Goal: Task Accomplishment & Management: Use online tool/utility

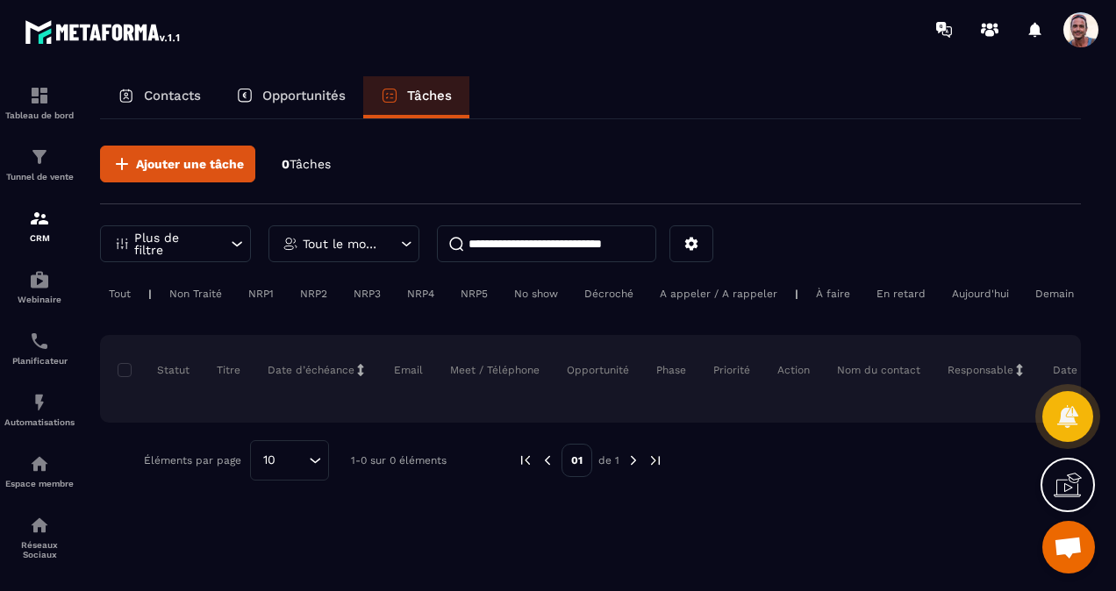
click at [0, 0] on img at bounding box center [0, 0] width 0 height 0
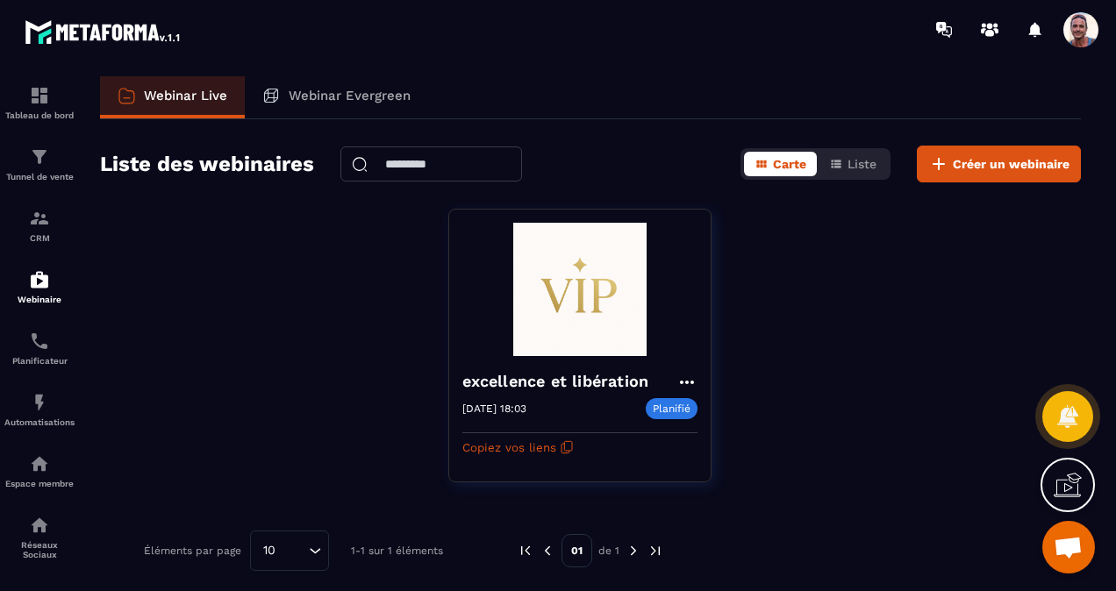
scroll to position [4, 0]
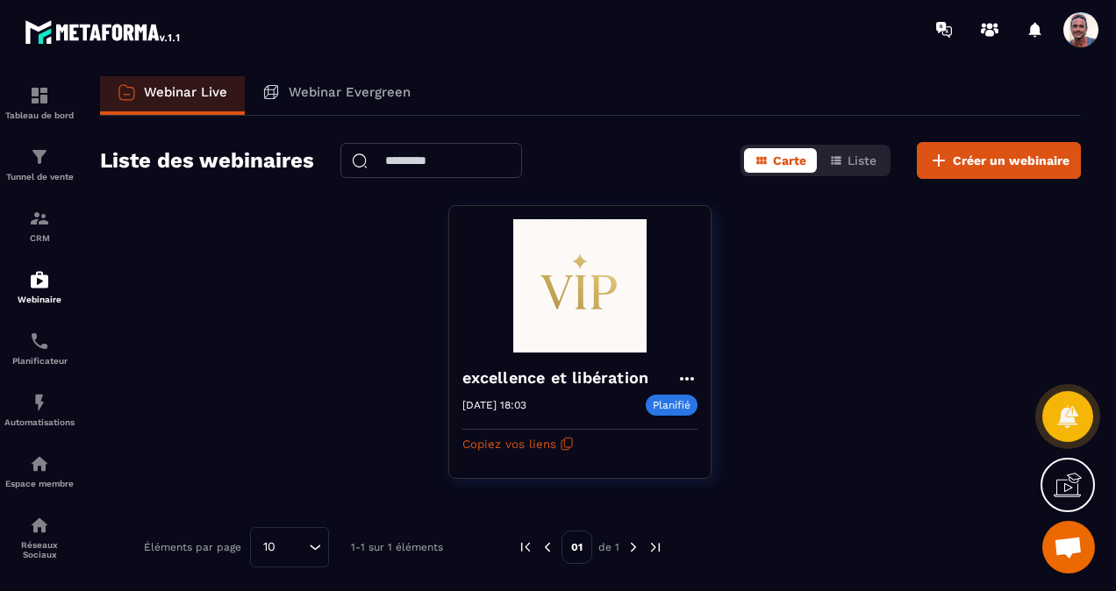
click at [681, 401] on p "Planifié" at bounding box center [672, 405] width 52 height 21
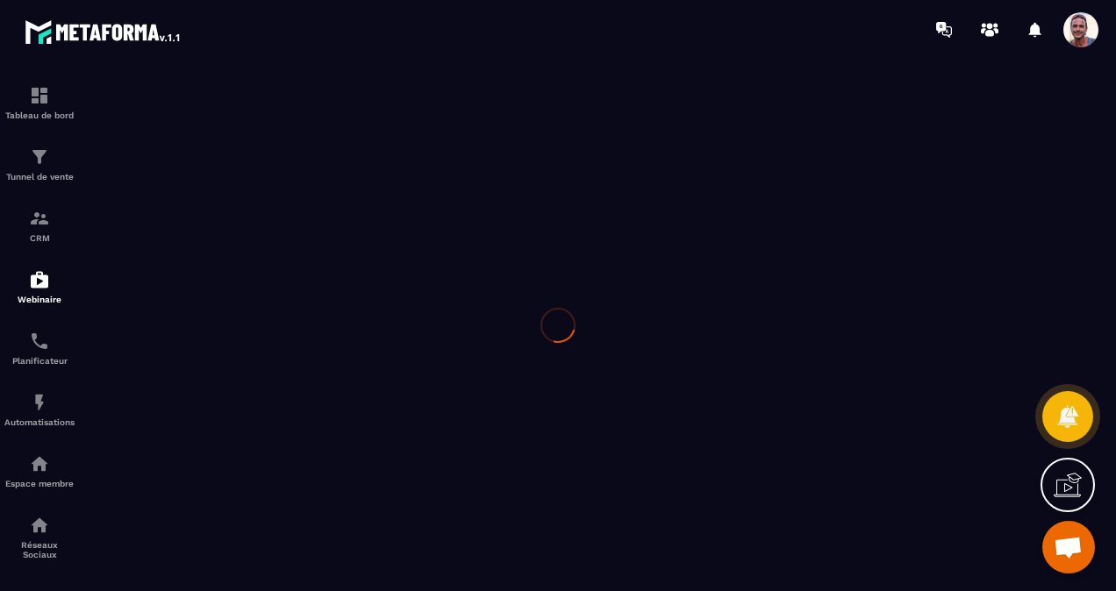
type input "**********"
type textarea "**********"
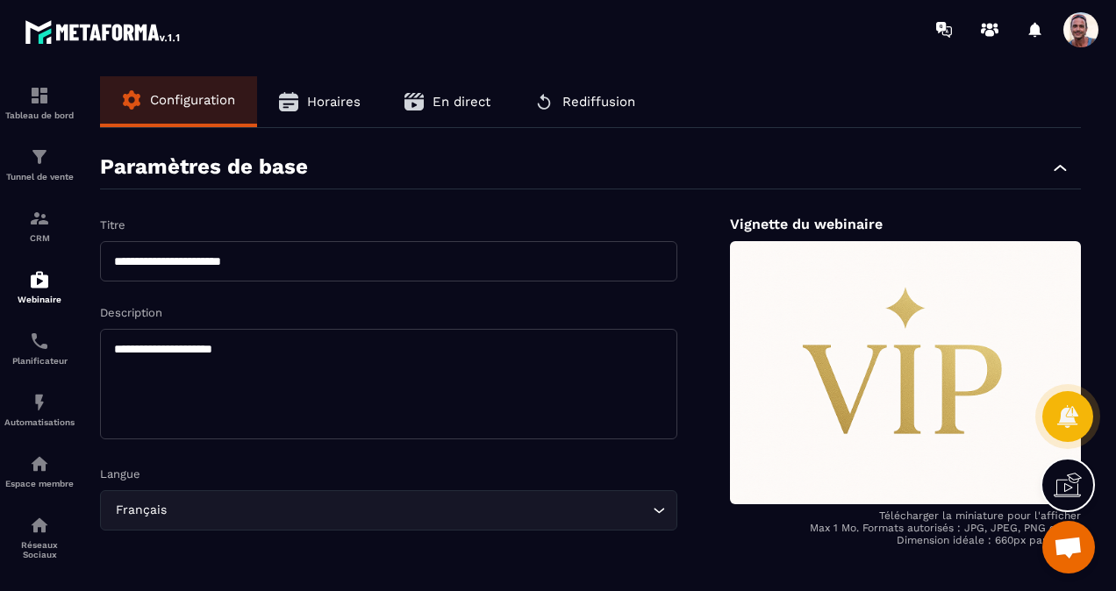
click at [421, 92] on icon "button" at bounding box center [413, 101] width 19 height 19
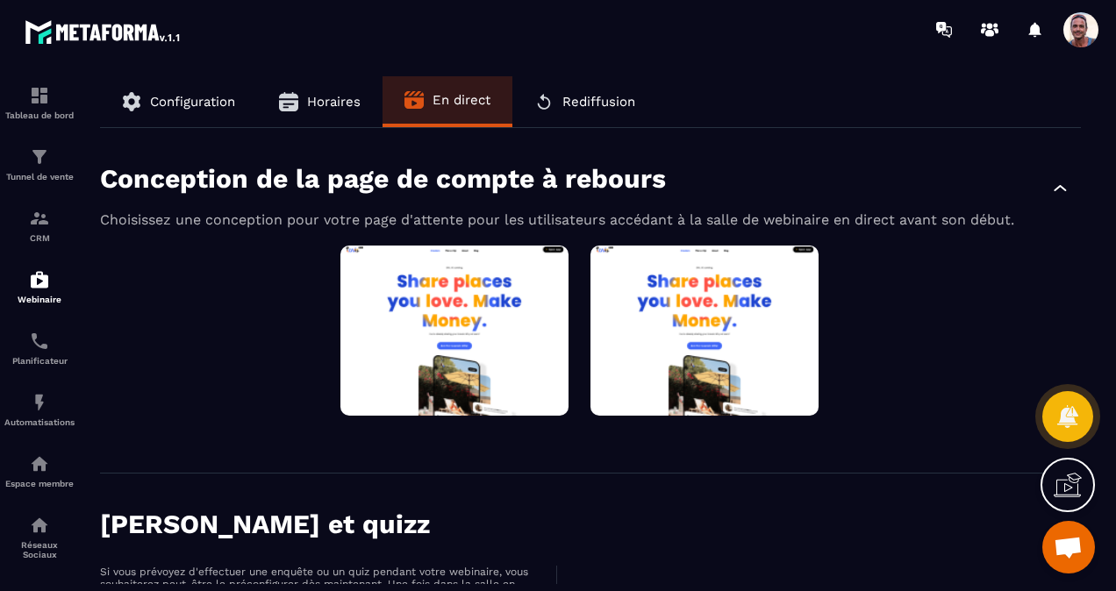
click at [565, 105] on span "Rediffusion" at bounding box center [598, 102] width 73 height 16
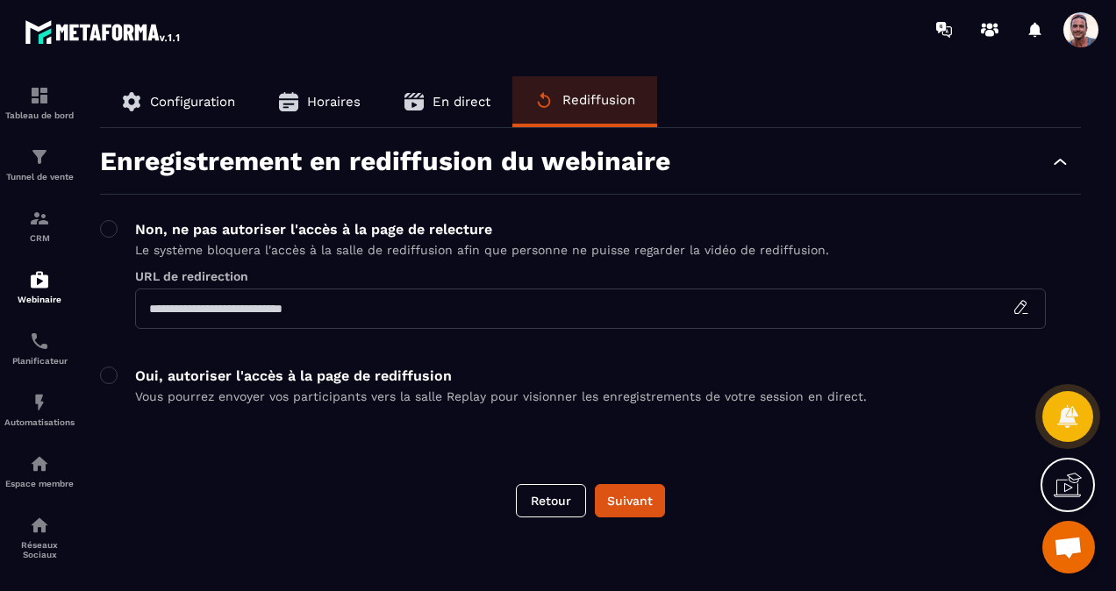
click at [200, 103] on span "Configuration" at bounding box center [192, 102] width 85 height 16
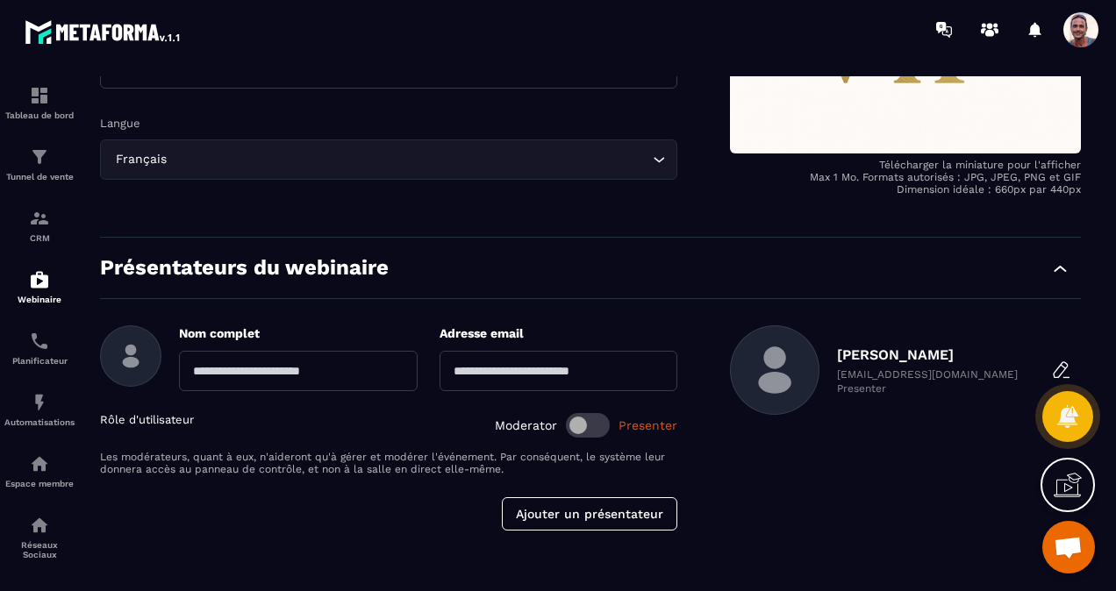
scroll to position [263, 0]
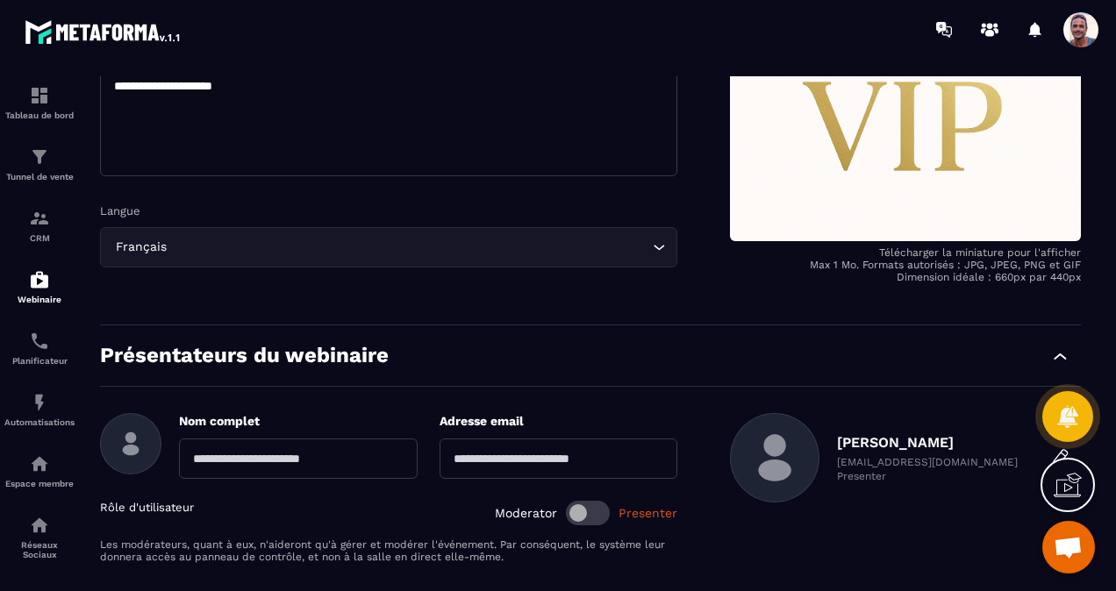
click at [54, 163] on div "Tunnel de vente" at bounding box center [39, 163] width 70 height 35
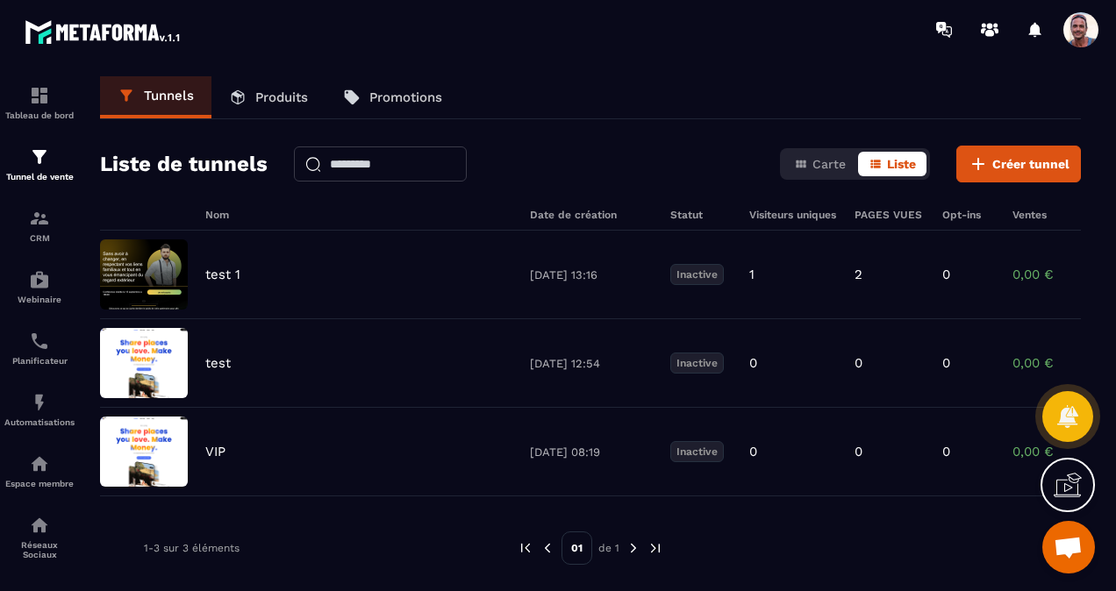
click at [38, 163] on img at bounding box center [39, 156] width 21 height 21
click at [0, 0] on img at bounding box center [0, 0] width 0 height 0
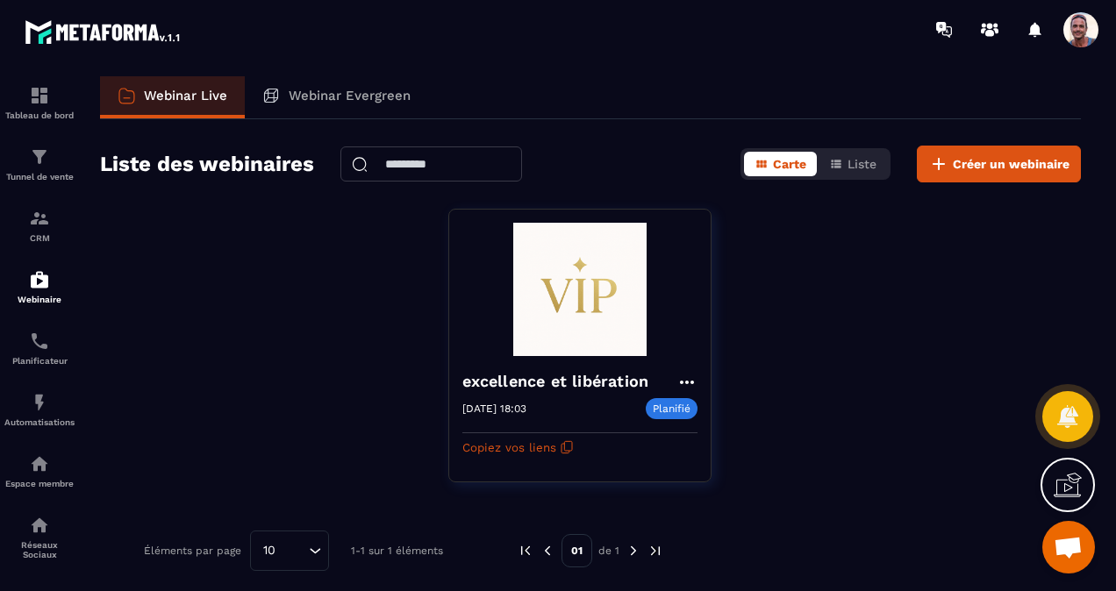
click at [684, 377] on icon at bounding box center [686, 382] width 21 height 21
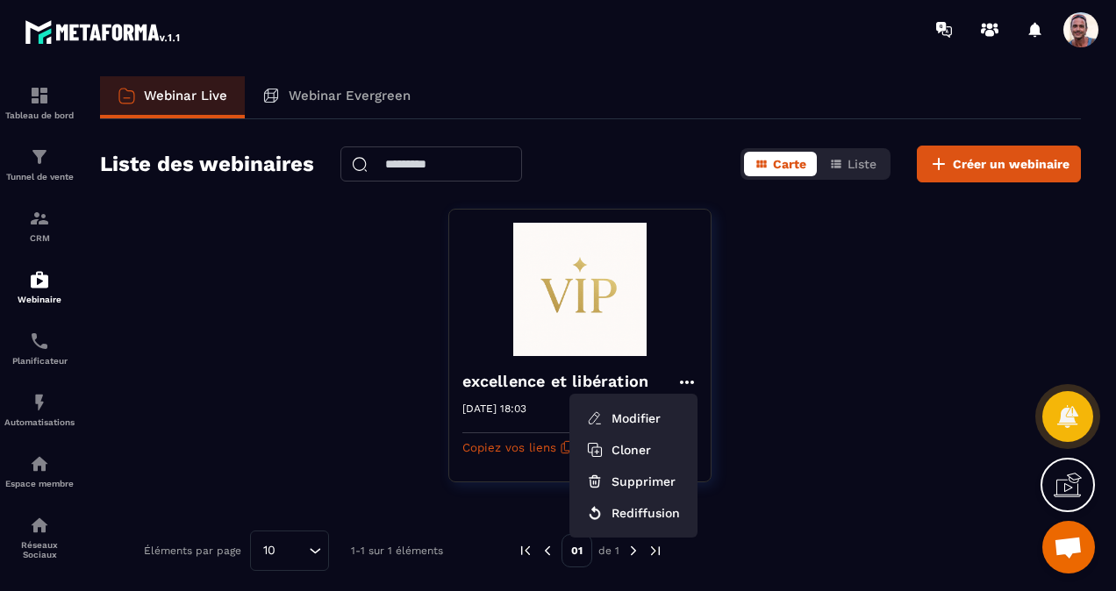
click at [728, 470] on div "excellence et libération Modifier Cloner Supprimer Rediffusion [DATE] 18:03 Pla…" at bounding box center [590, 357] width 981 height 296
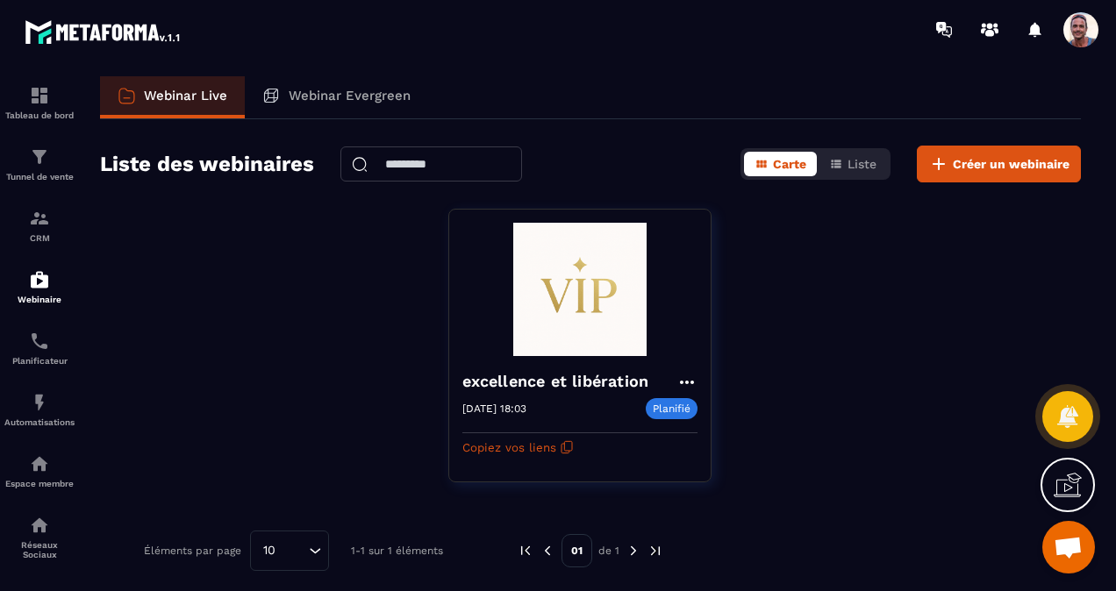
click at [860, 157] on span "Liste" at bounding box center [861, 164] width 29 height 14
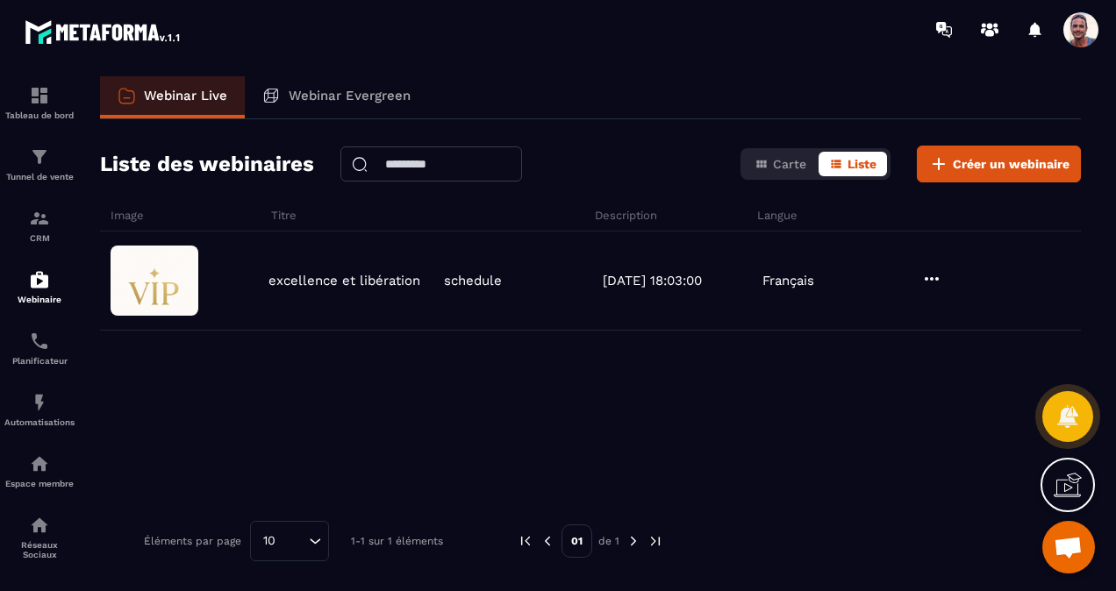
click at [1021, 154] on button "Créer un webinaire" at bounding box center [999, 164] width 164 height 37
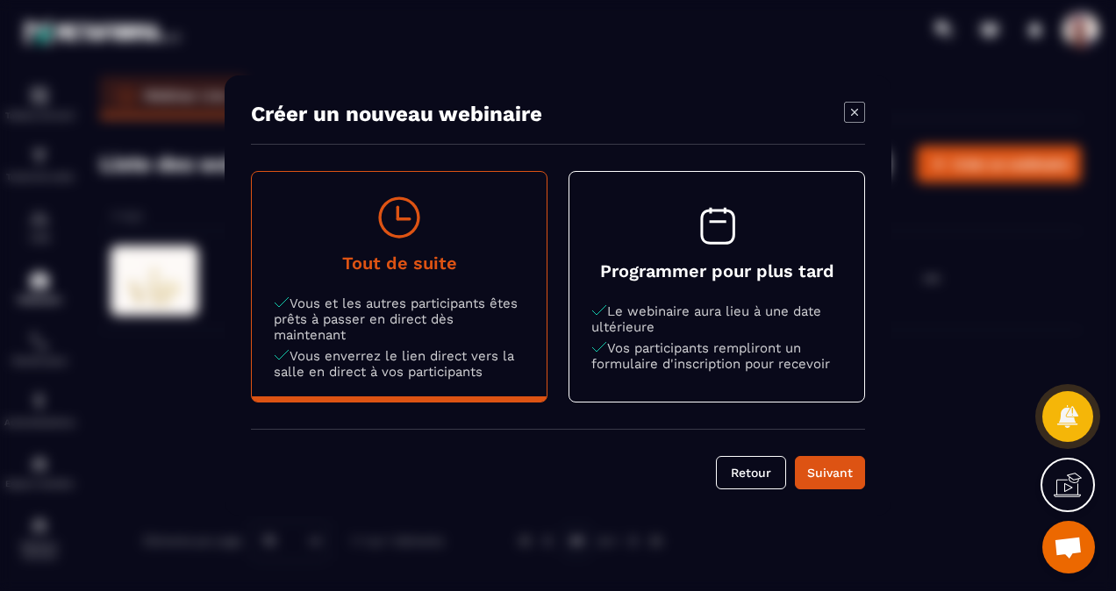
click at [635, 310] on p "Le webinaire aura lieu à une date ultérieure" at bounding box center [716, 319] width 251 height 32
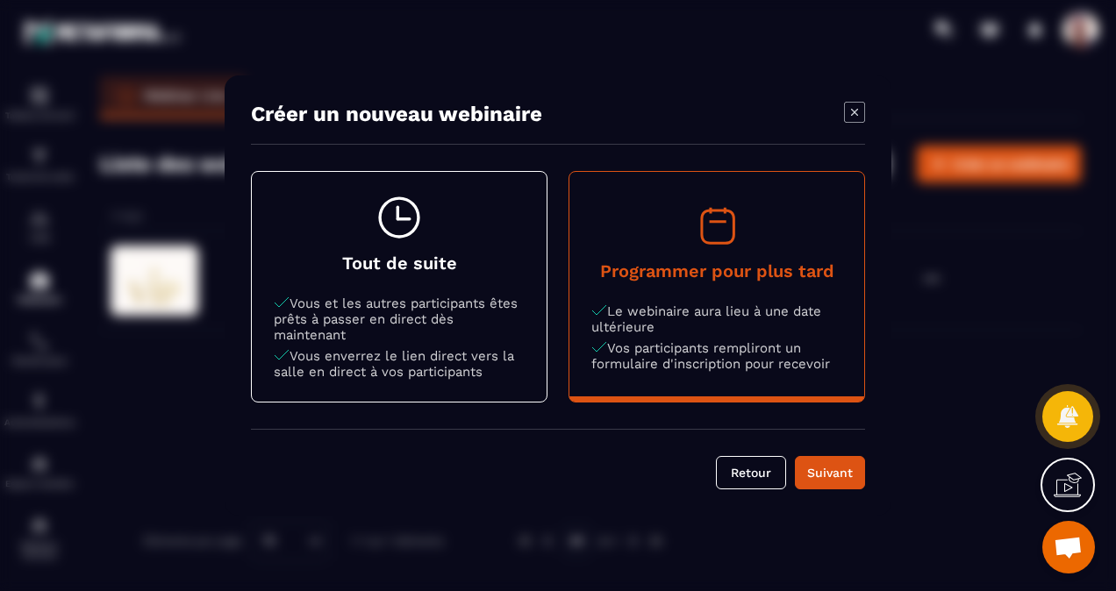
click at [814, 478] on div "Suivant" at bounding box center [829, 473] width 47 height 18
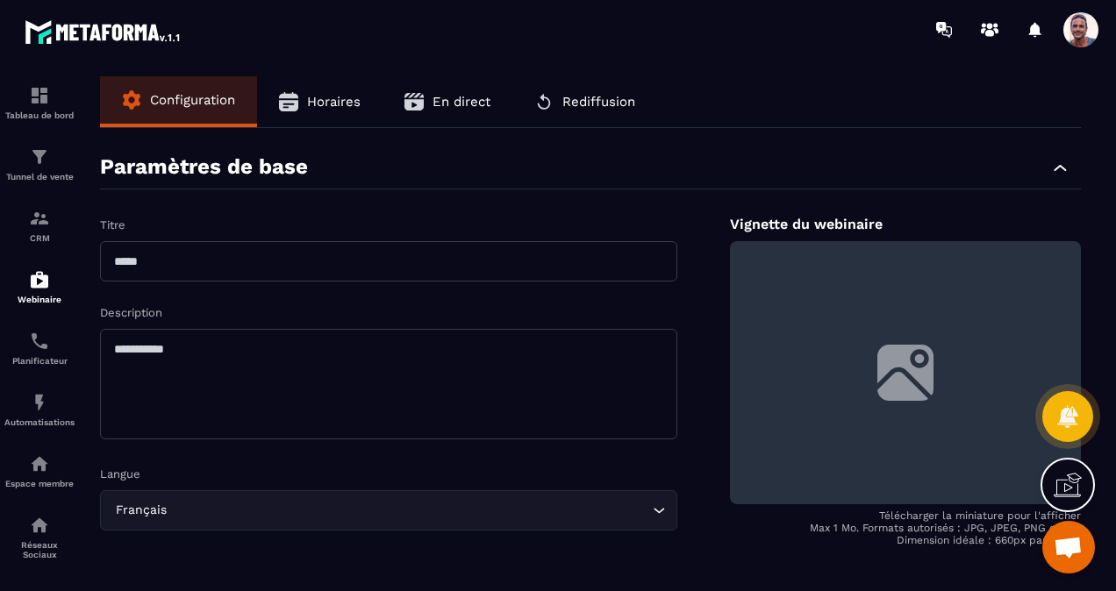
click at [134, 257] on input "text" at bounding box center [388, 261] width 577 height 40
type input "**********"
click at [173, 339] on textarea at bounding box center [388, 384] width 577 height 111
click at [175, 354] on textarea at bounding box center [388, 384] width 577 height 111
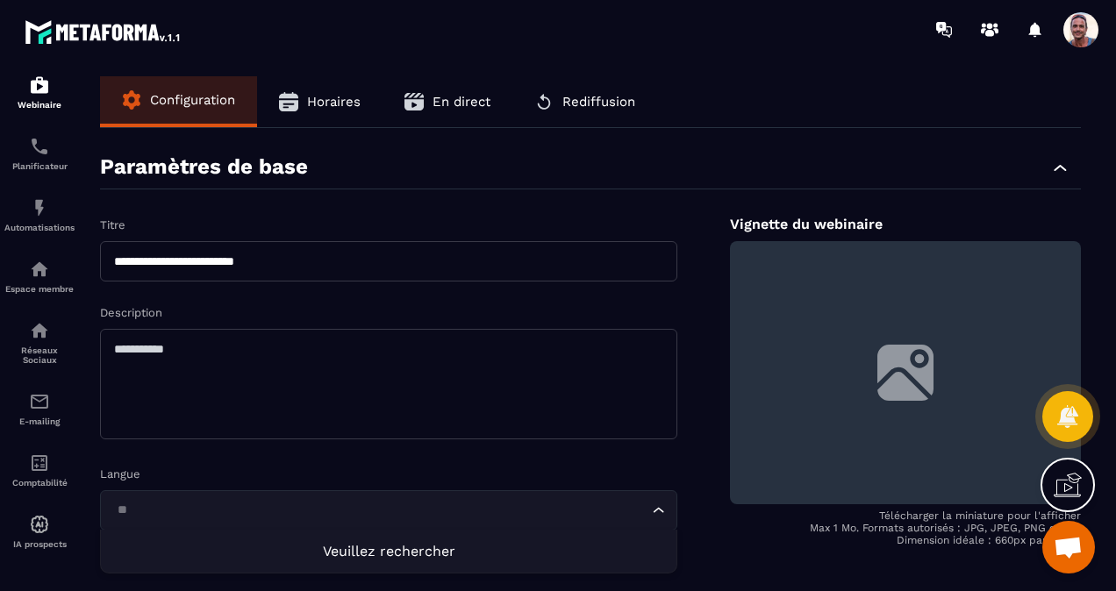
type input "*"
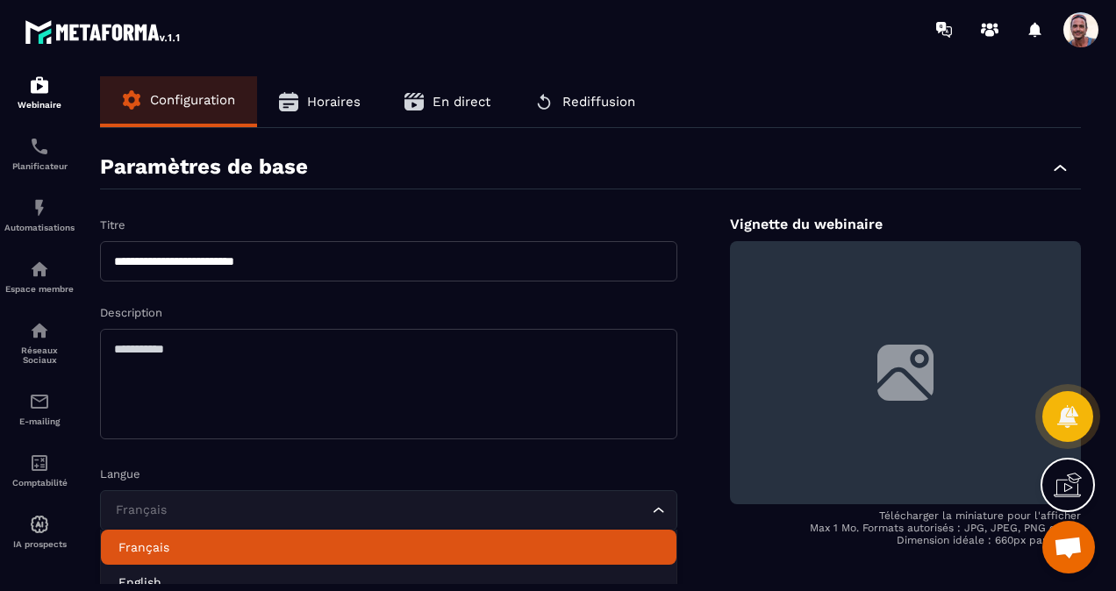
click at [195, 537] on li "Français" at bounding box center [388, 547] width 575 height 35
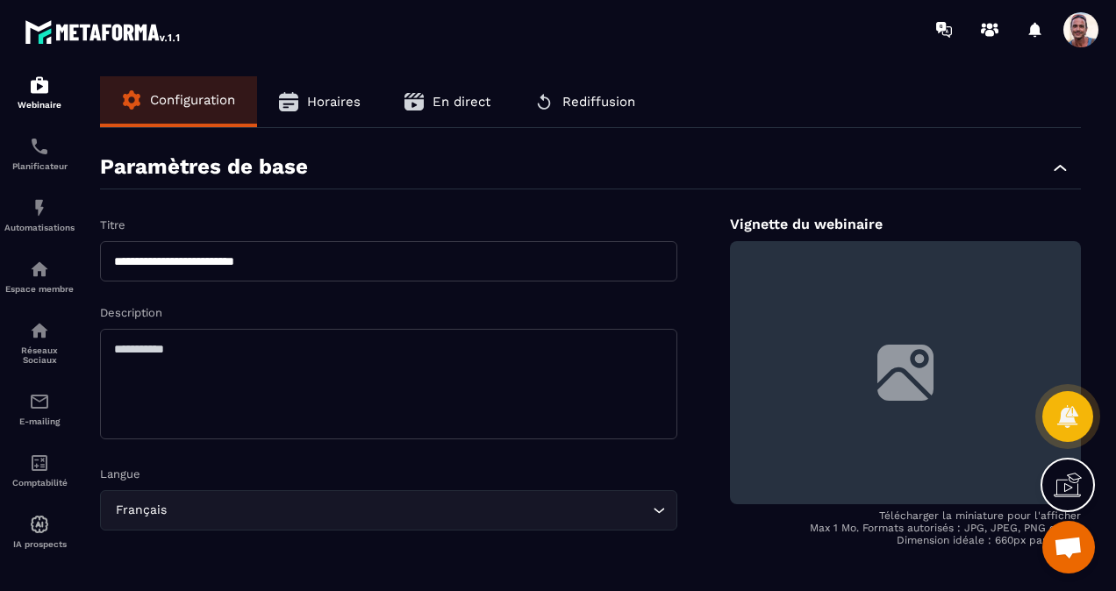
click at [157, 363] on textarea at bounding box center [388, 384] width 577 height 111
click at [339, 349] on textarea "**********" at bounding box center [388, 384] width 577 height 111
click at [437, 347] on textarea "**********" at bounding box center [388, 384] width 577 height 111
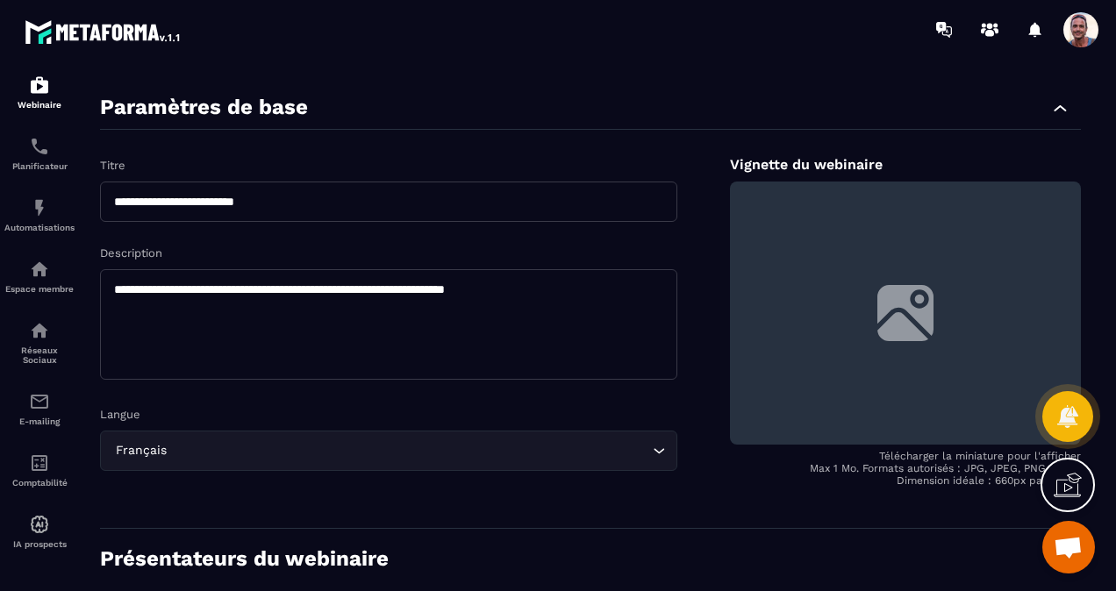
scroll to position [88, 0]
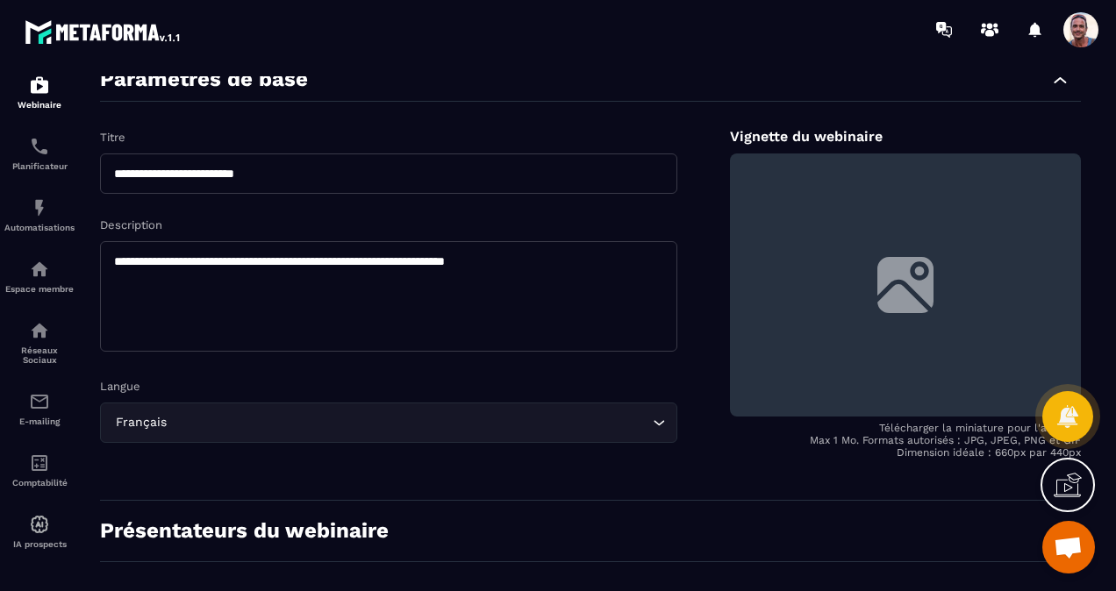
type textarea "**********"
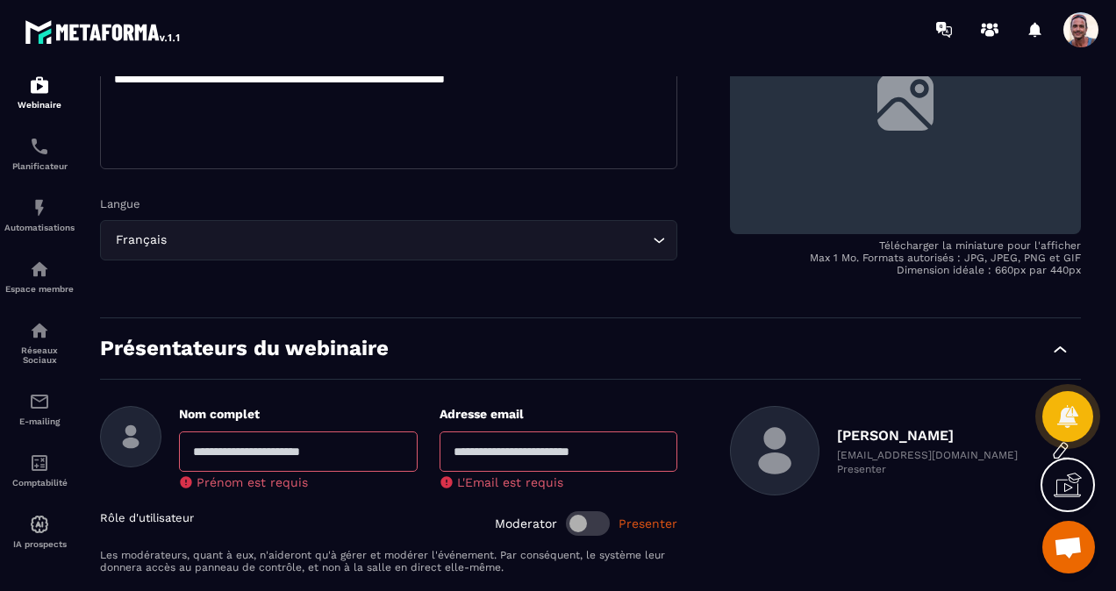
scroll to position [351, 0]
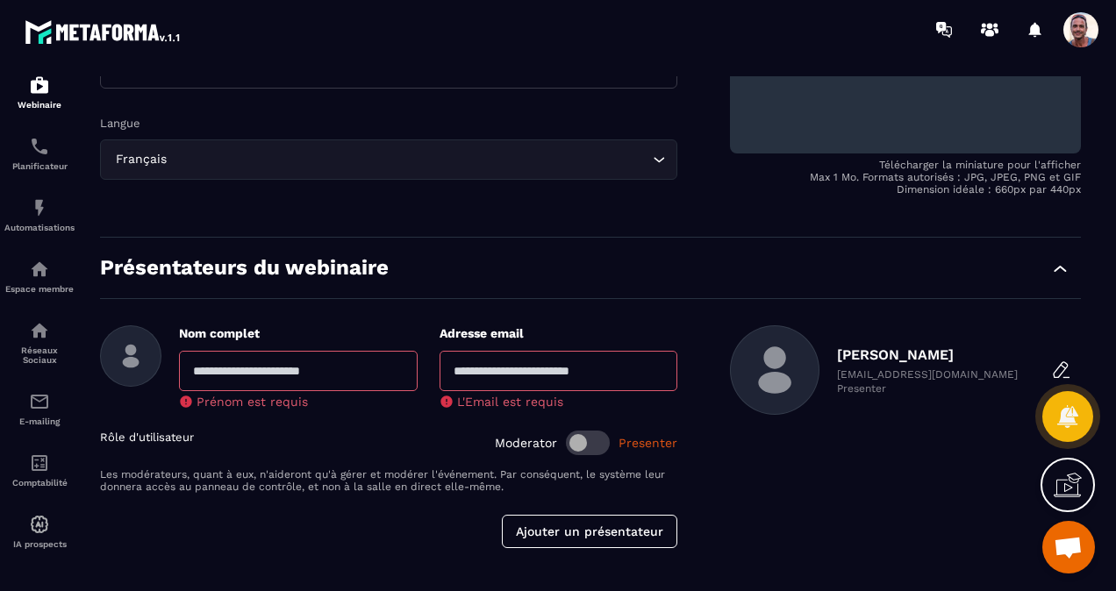
click at [199, 372] on input "text" at bounding box center [298, 371] width 239 height 40
type input "**********"
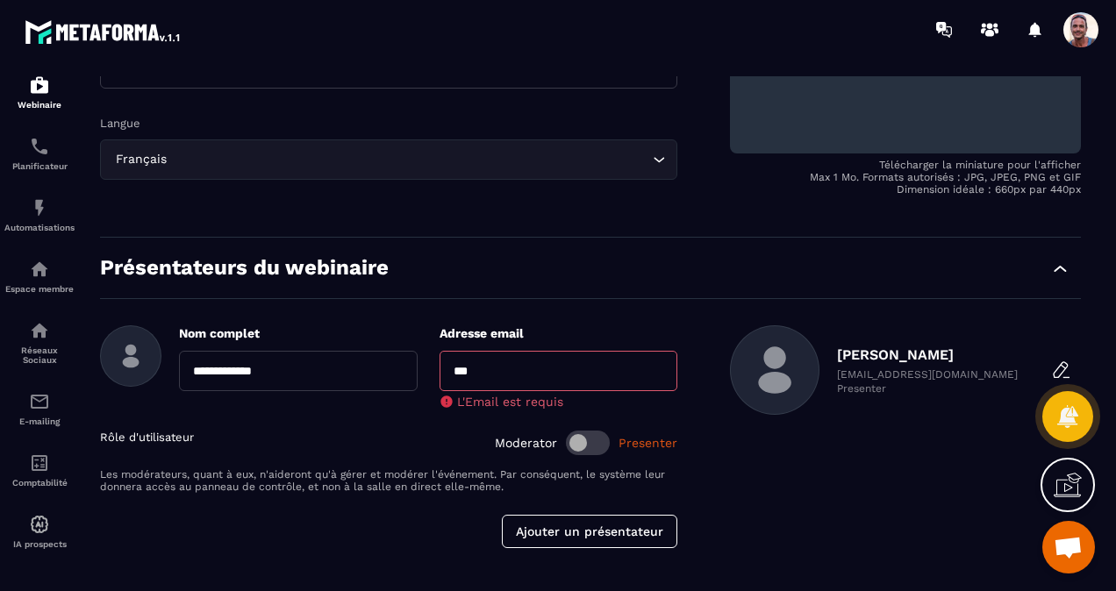
type input "**********"
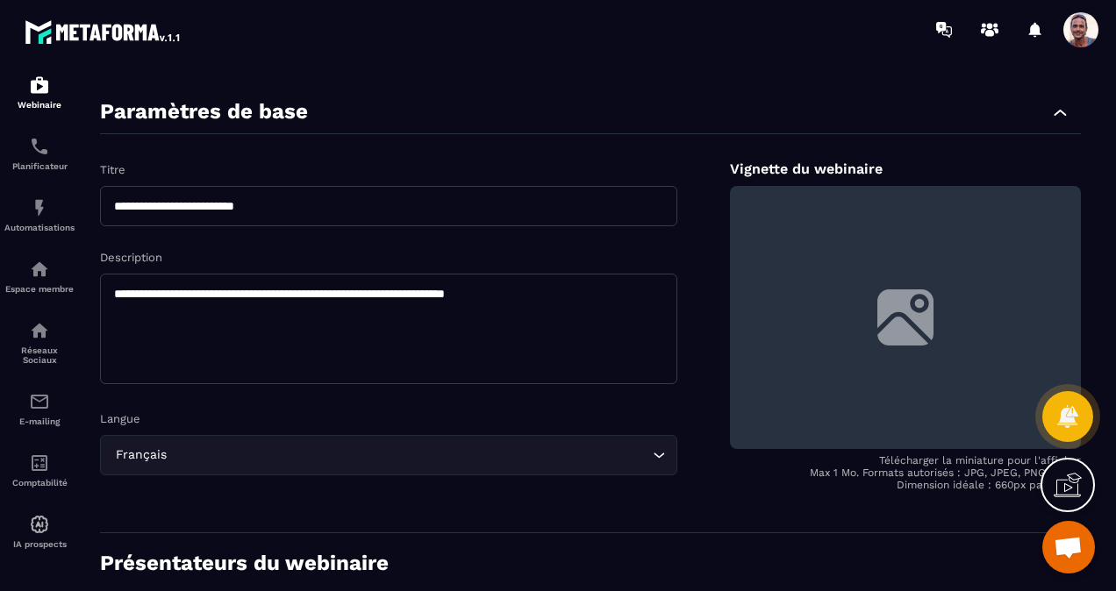
scroll to position [54, 0]
click at [175, 298] on textarea "**********" at bounding box center [388, 330] width 577 height 111
type textarea "**********"
click at [935, 346] on label at bounding box center [905, 318] width 351 height 263
click at [0, 0] on input "file" at bounding box center [0, 0] width 0 height 0
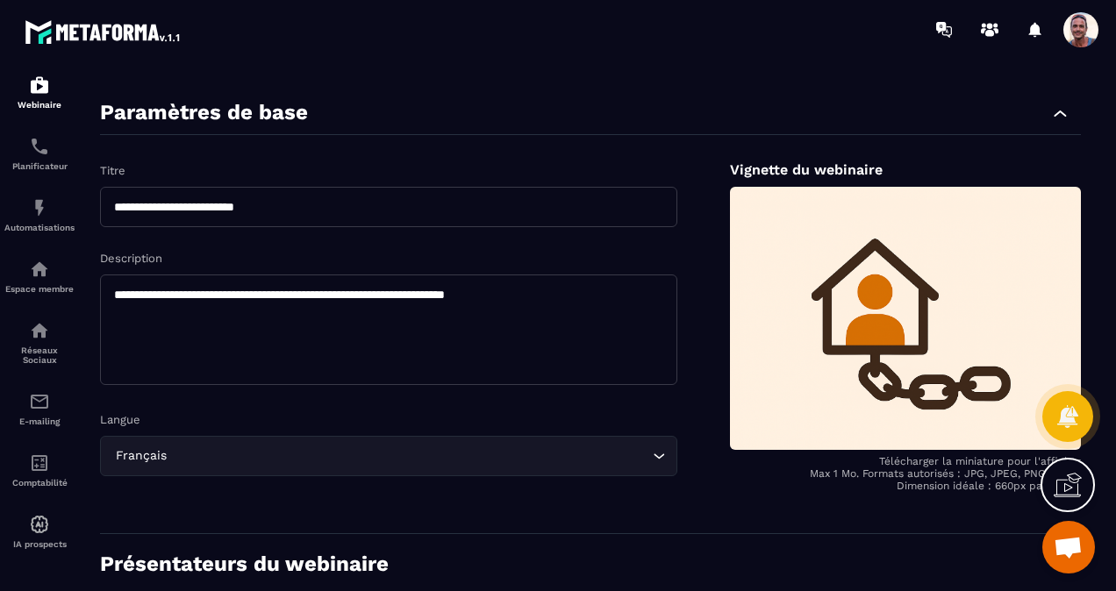
click at [864, 305] on label at bounding box center [905, 318] width 351 height 263
click at [0, 0] on input "file" at bounding box center [0, 0] width 0 height 0
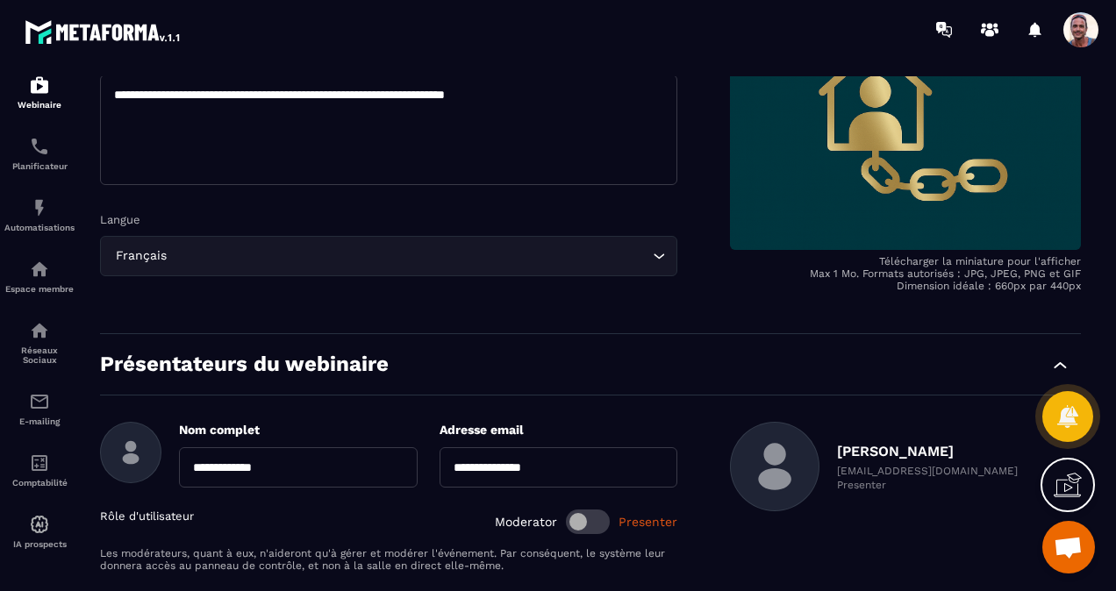
scroll to position [405, 0]
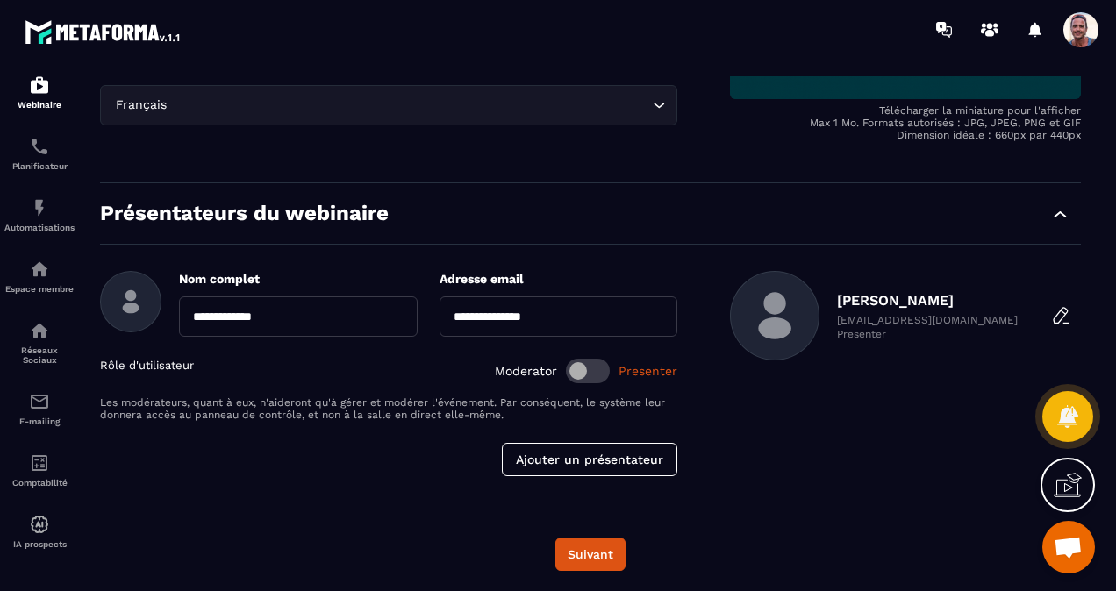
click at [581, 542] on button "Suivant" at bounding box center [590, 554] width 70 height 33
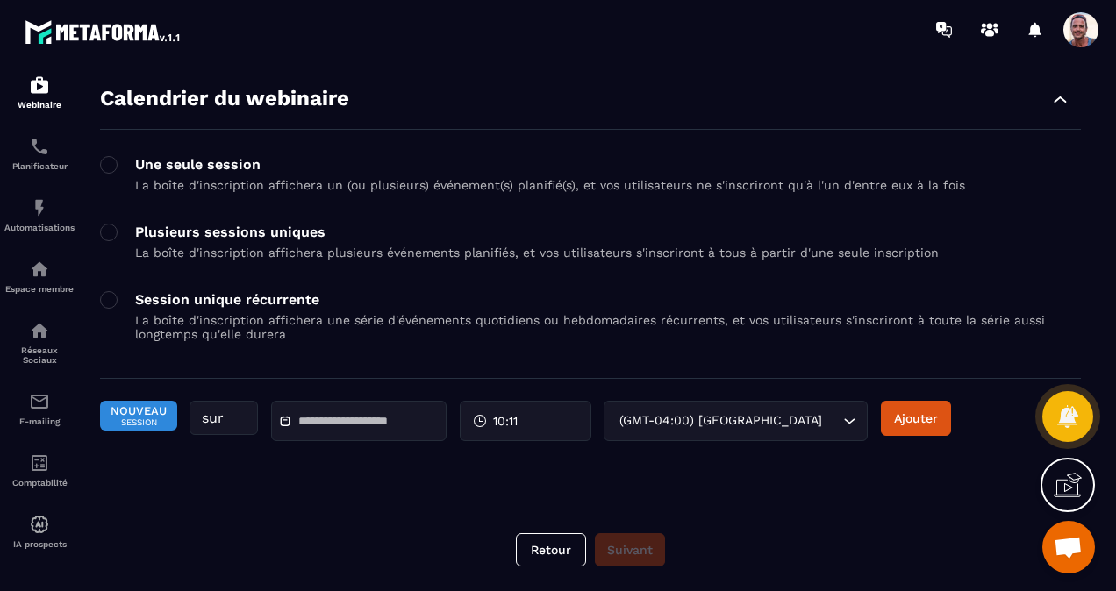
click at [397, 424] on input "text" at bounding box center [359, 421] width 123 height 13
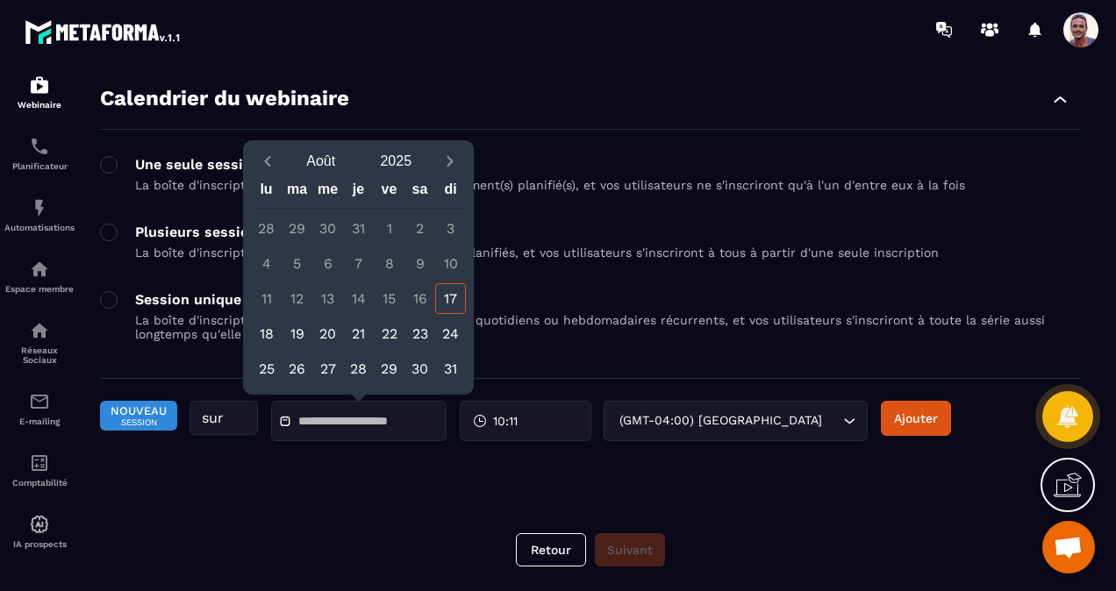
click at [450, 158] on icon "Next month" at bounding box center [450, 162] width 18 height 18
click at [262, 302] on div "15" at bounding box center [266, 298] width 31 height 31
type input "**********"
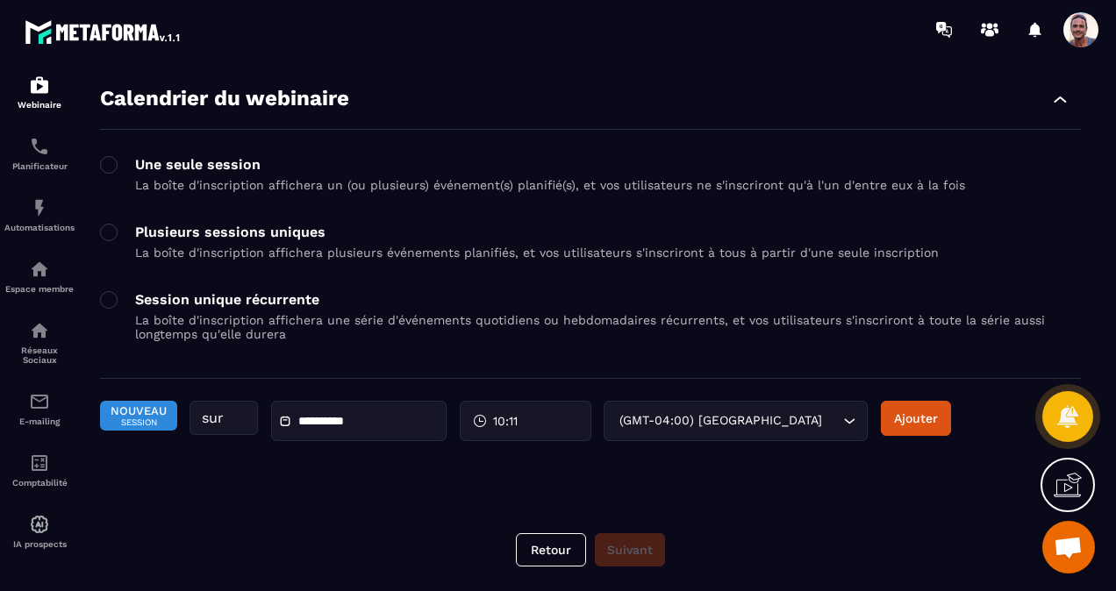
click at [510, 417] on span "10:11" at bounding box center [505, 421] width 25 height 18
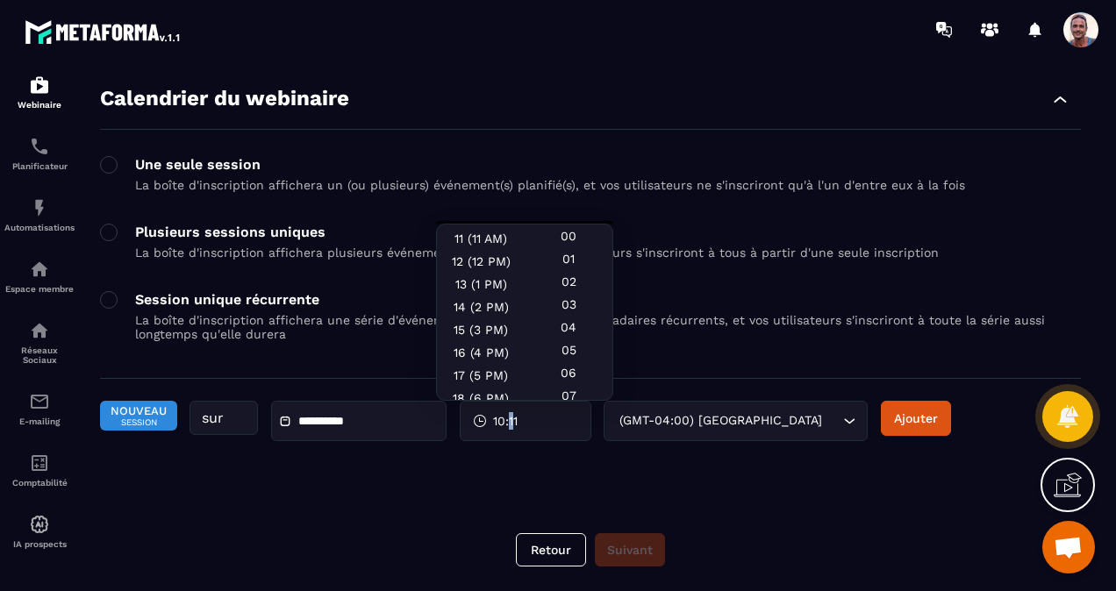
scroll to position [351, 0]
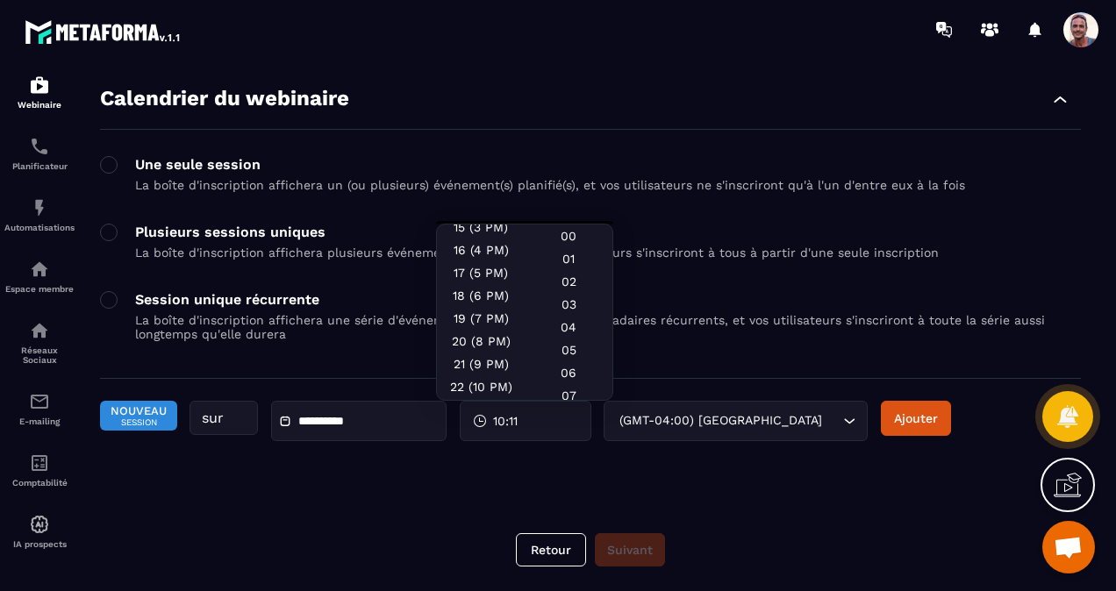
click at [493, 310] on div "18 (6 PM)" at bounding box center [481, 318] width 88 height 23
click at [467, 307] on div "18 (6 PM)" at bounding box center [481, 318] width 88 height 23
click at [478, 307] on div "18 (6 PM)" at bounding box center [481, 318] width 88 height 23
click at [554, 247] on div "00" at bounding box center [568, 258] width 88 height 23
click at [908, 408] on button "Ajouter" at bounding box center [916, 418] width 70 height 35
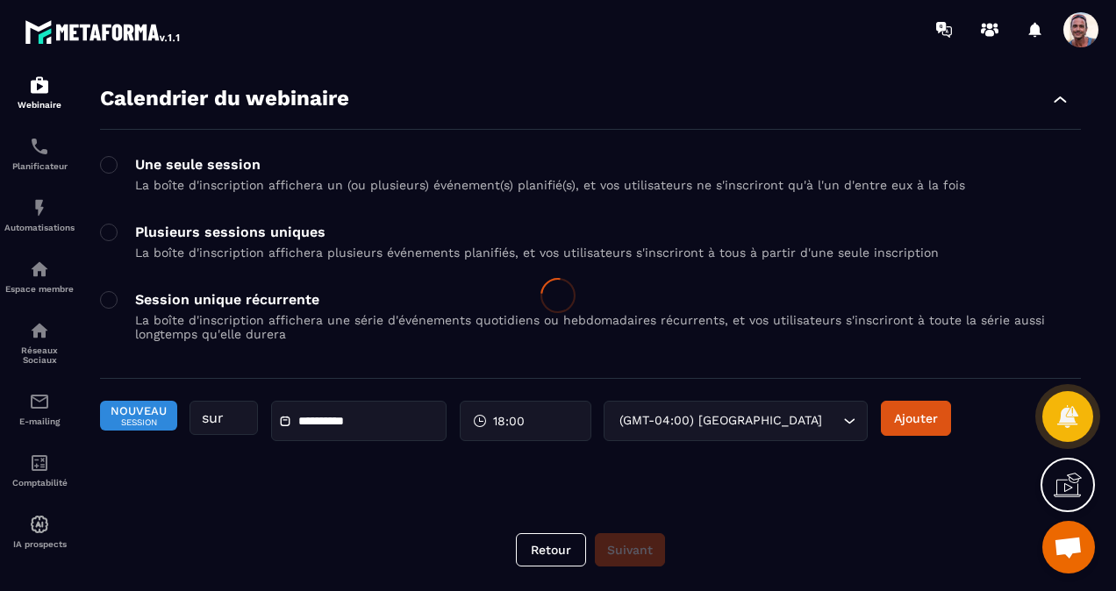
scroll to position [46, 0]
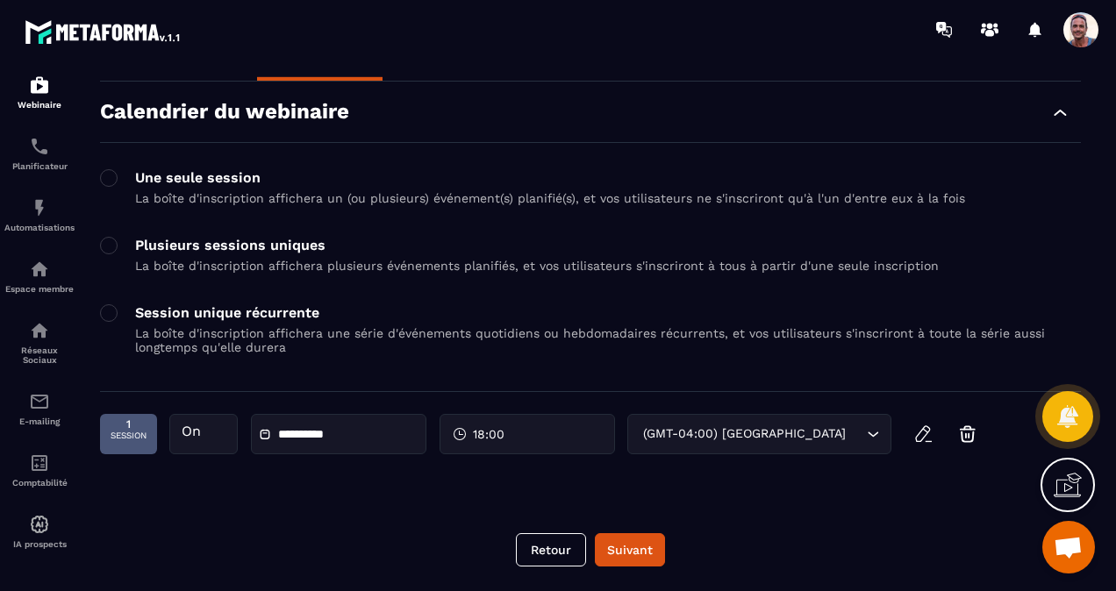
click at [642, 544] on button "Suivant" at bounding box center [630, 549] width 70 height 33
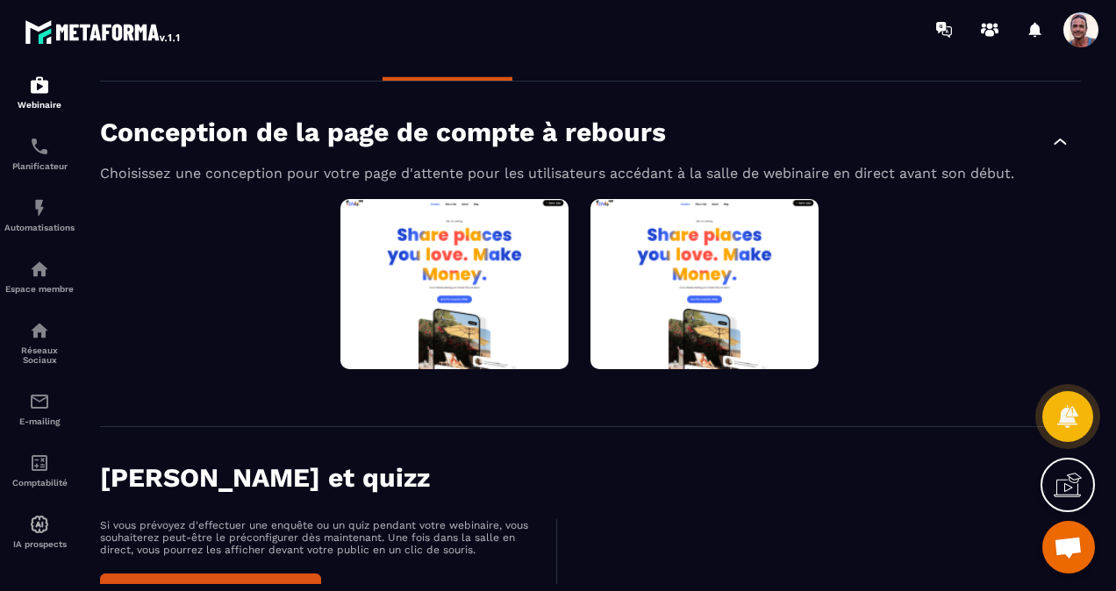
click at [0, 0] on div "Sélectionné Aperçu Modifier" at bounding box center [0, 0] width 0 height 0
click at [0, 0] on button "Aperçu" at bounding box center [0, 0] width 0 height 0
click at [0, 0] on div "Sélectionné Aperçu Modifier" at bounding box center [0, 0] width 0 height 0
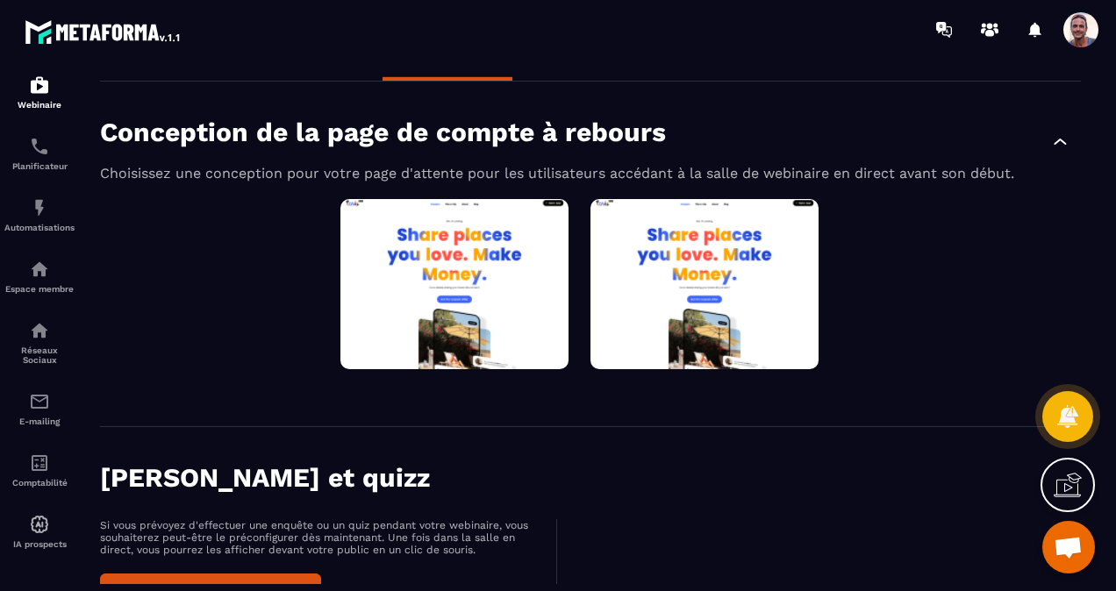
click at [0, 0] on button "Aperçu" at bounding box center [0, 0] width 0 height 0
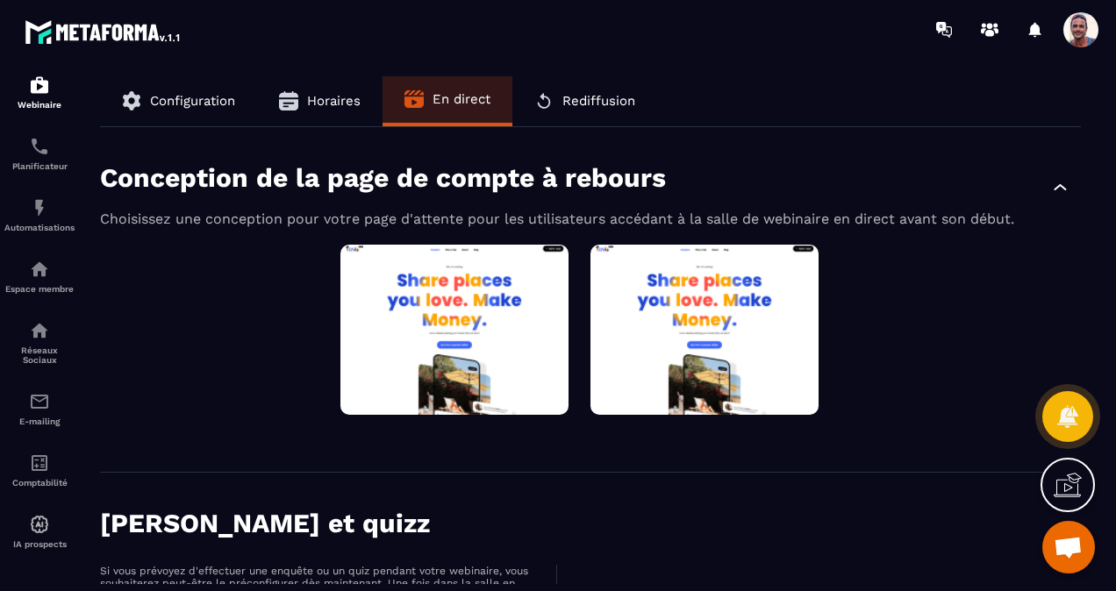
scroll to position [0, 0]
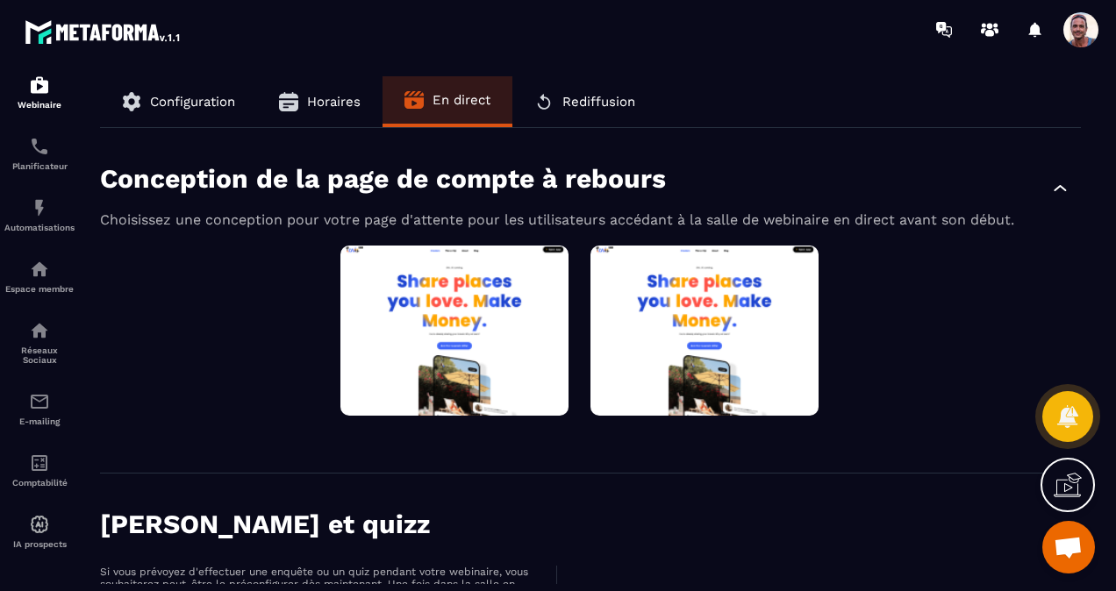
click at [0, 0] on button "Aperçu" at bounding box center [0, 0] width 0 height 0
click at [0, 0] on button "Modifier" at bounding box center [0, 0] width 0 height 0
click at [0, 0] on div "Sélectionné Aperçu Modifier" at bounding box center [0, 0] width 0 height 0
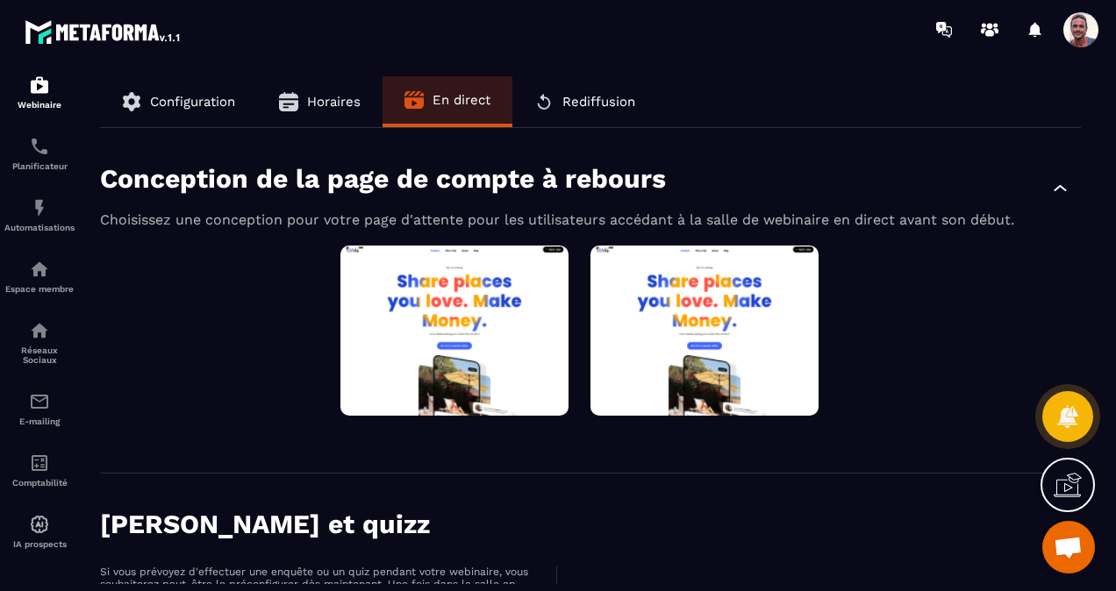
drag, startPoint x: 260, startPoint y: 438, endPoint x: 249, endPoint y: 445, distance: 12.6
click at [251, 444] on div "Conception de la page de compte à rebours Choisissez une conception pour votre …" at bounding box center [590, 301] width 981 height 346
click at [0, 0] on button "Sélectionné" at bounding box center [0, 0] width 0 height 0
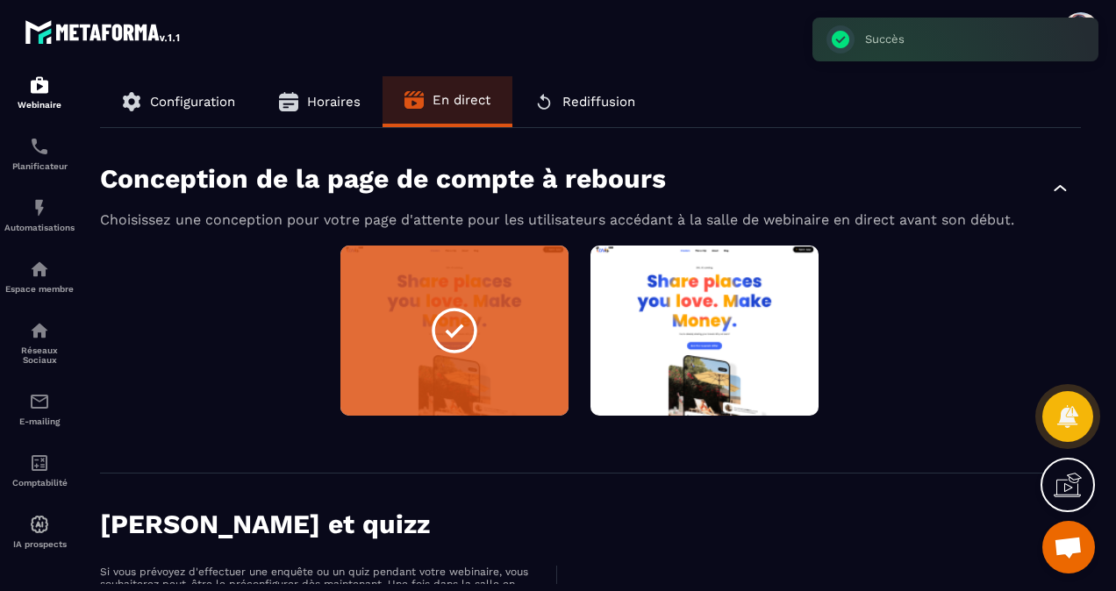
click at [0, 0] on button "Modifier" at bounding box center [0, 0] width 0 height 0
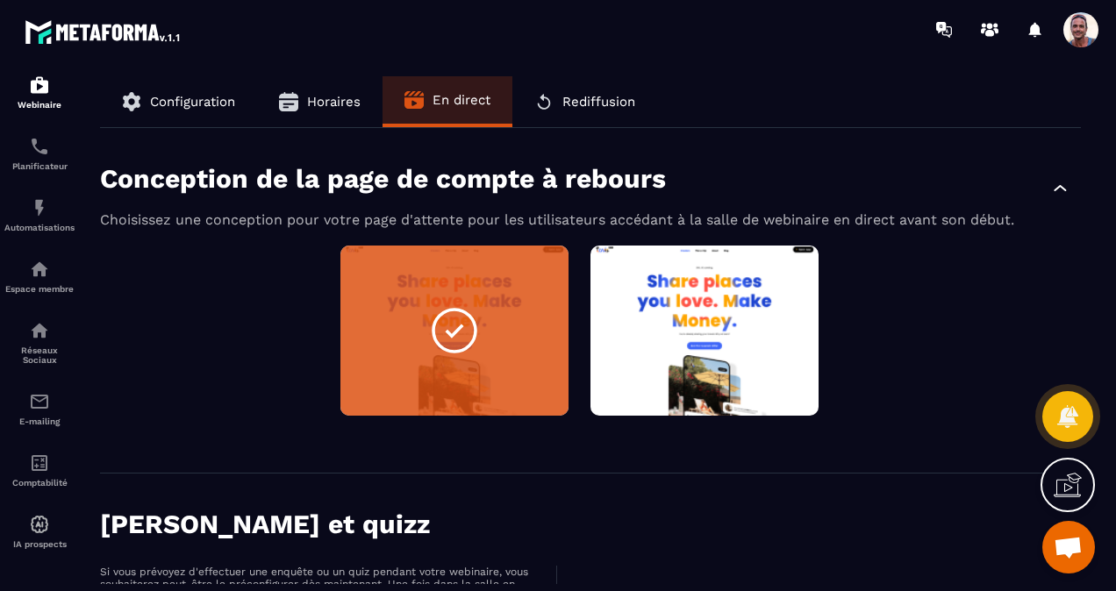
click at [0, 0] on button "Aperçu" at bounding box center [0, 0] width 0 height 0
click at [0, 0] on button "Non sélectionné" at bounding box center [0, 0] width 0 height 0
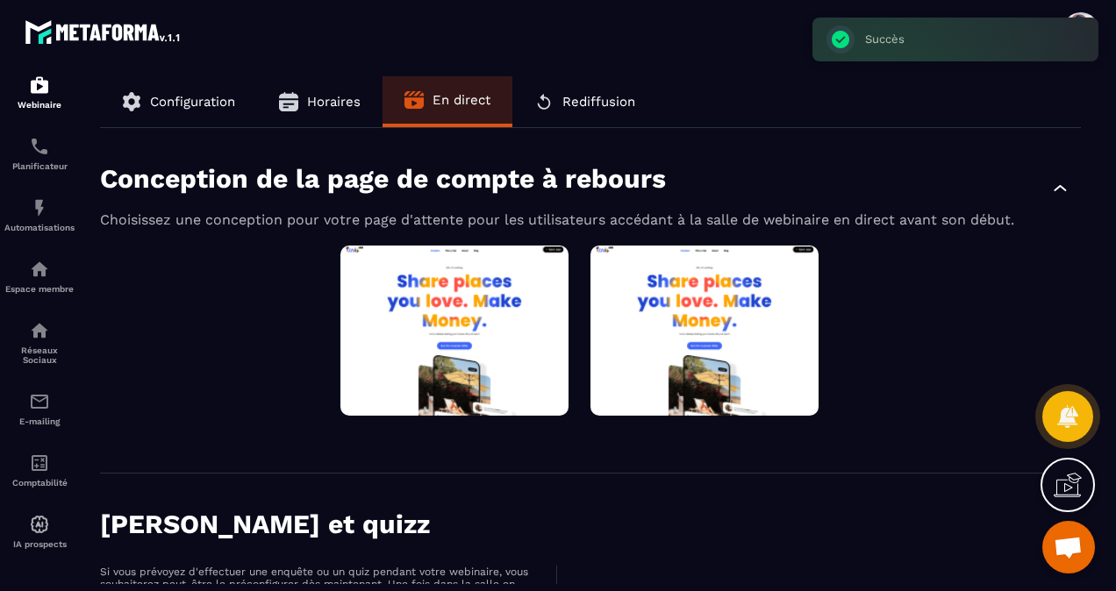
click at [0, 0] on button "Modifier" at bounding box center [0, 0] width 0 height 0
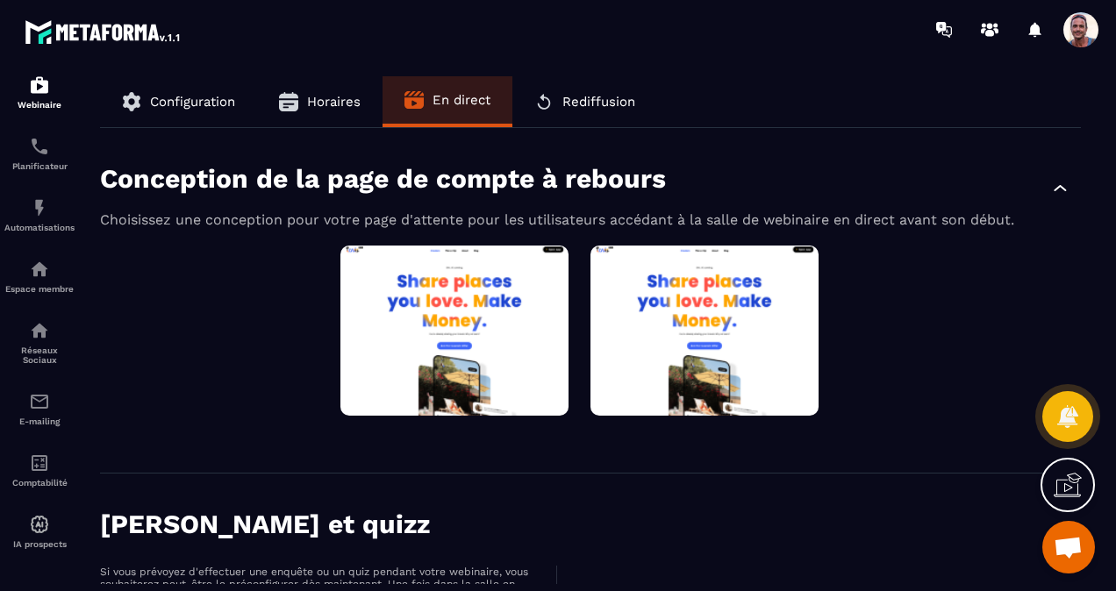
click at [167, 93] on button "Configuration" at bounding box center [178, 101] width 157 height 51
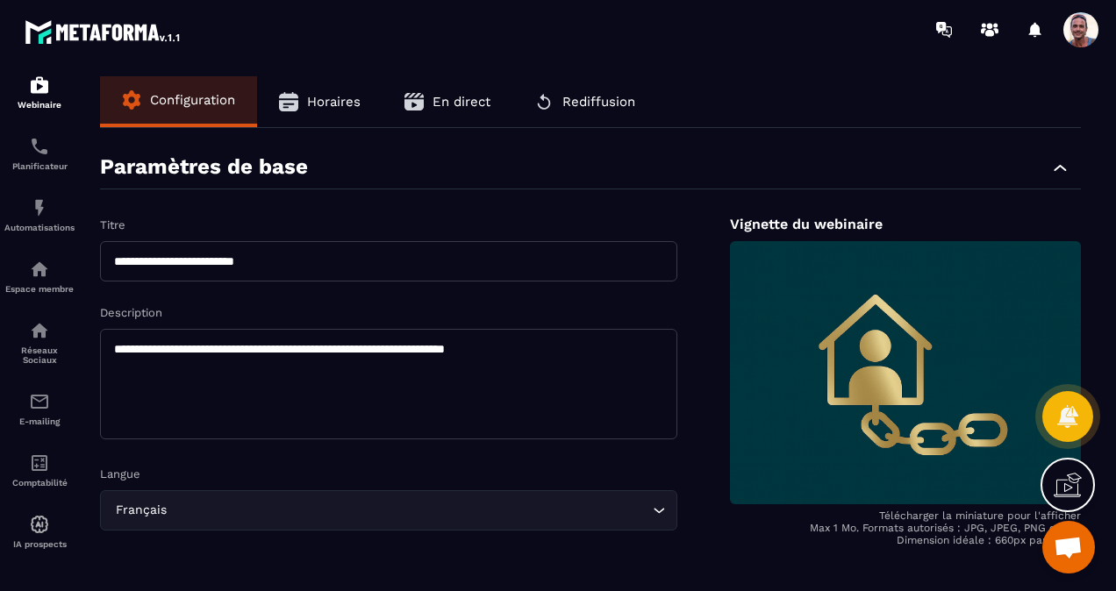
click at [303, 102] on button "Horaires" at bounding box center [319, 101] width 125 height 51
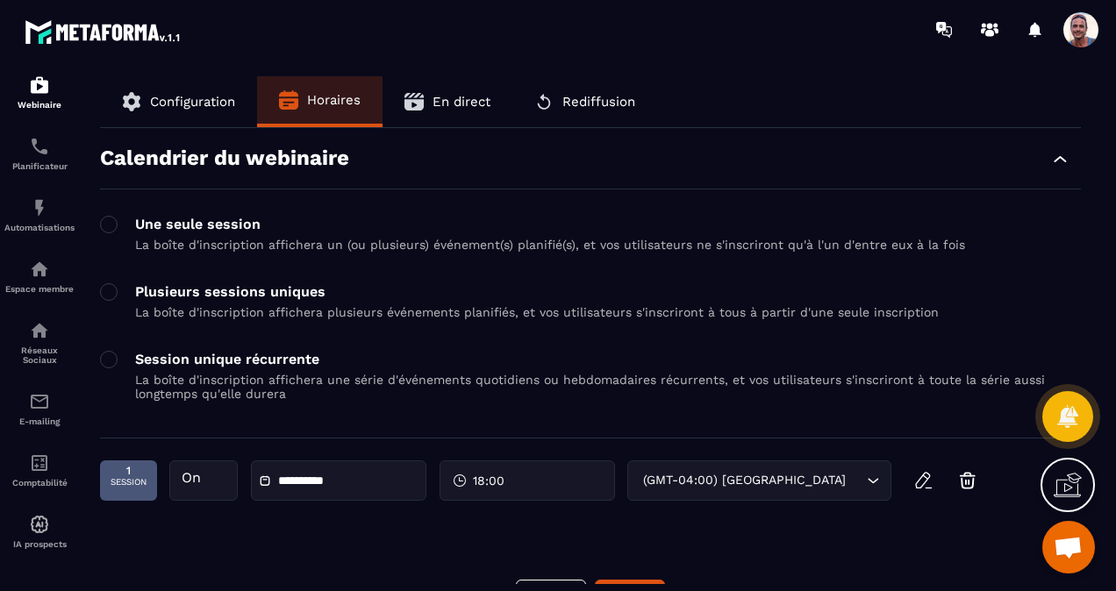
click at [433, 98] on span "En direct" at bounding box center [461, 102] width 58 height 16
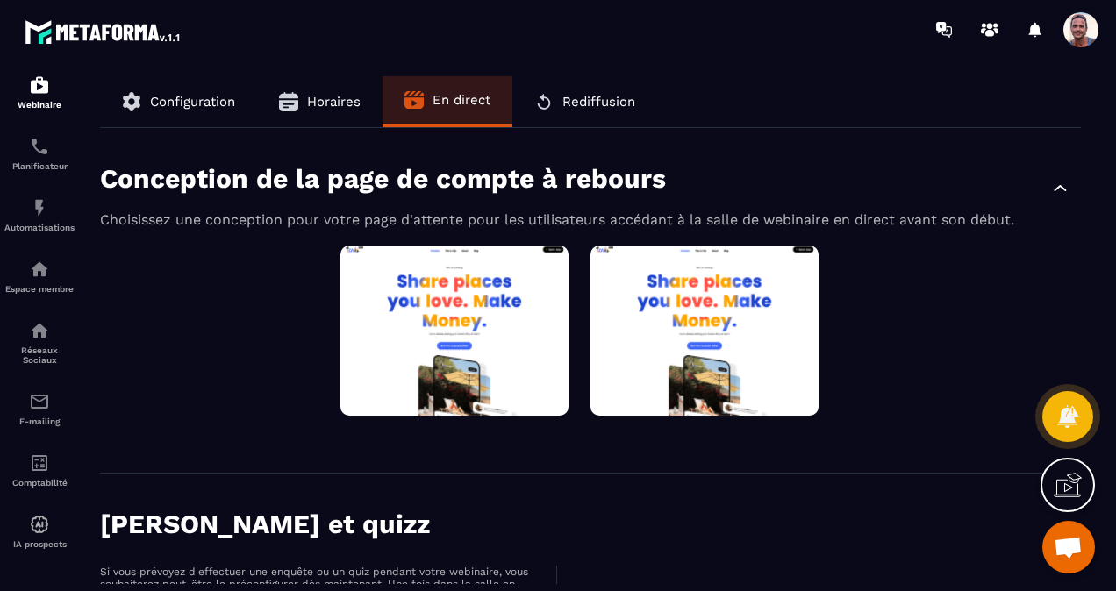
click at [0, 0] on button "Modifier" at bounding box center [0, 0] width 0 height 0
click at [0, 0] on button "Aperçu" at bounding box center [0, 0] width 0 height 0
click at [0, 0] on button "Modifier" at bounding box center [0, 0] width 0 height 0
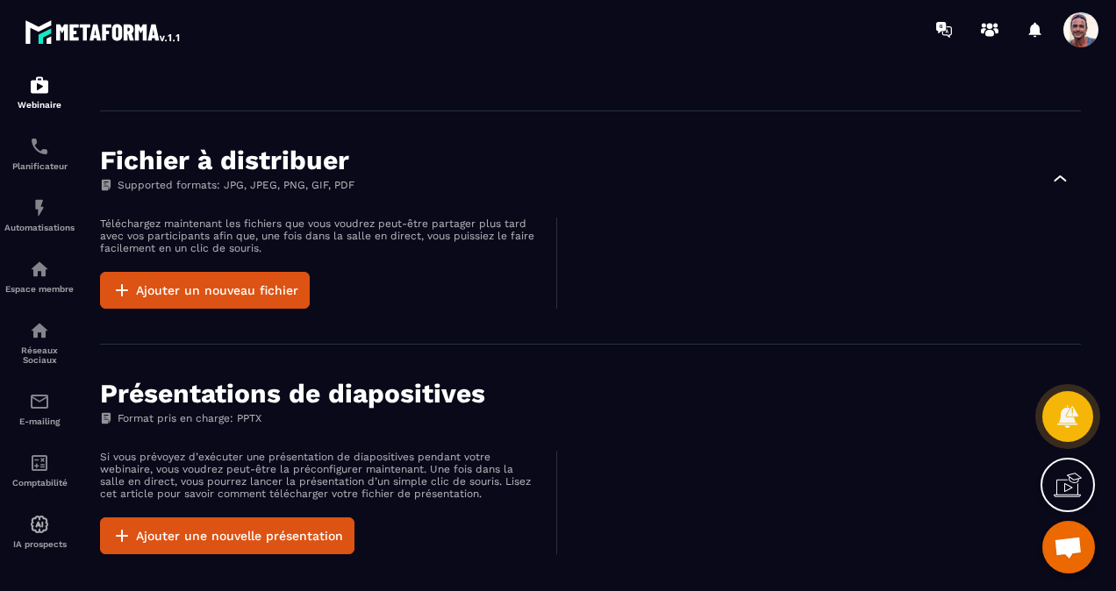
scroll to position [1163, 0]
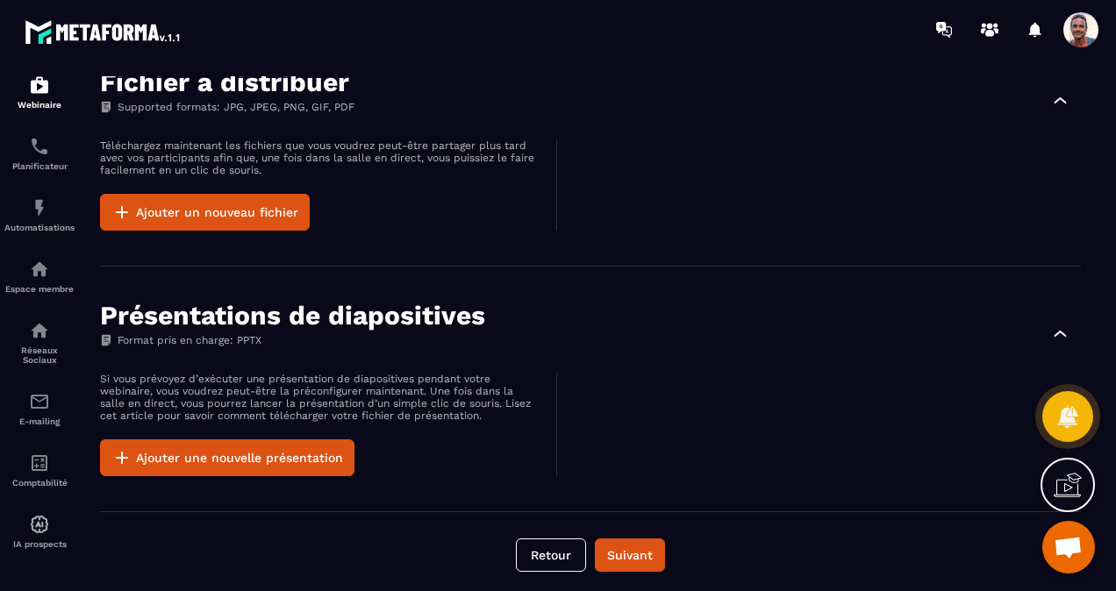
click at [641, 545] on button "Suivant" at bounding box center [630, 555] width 70 height 33
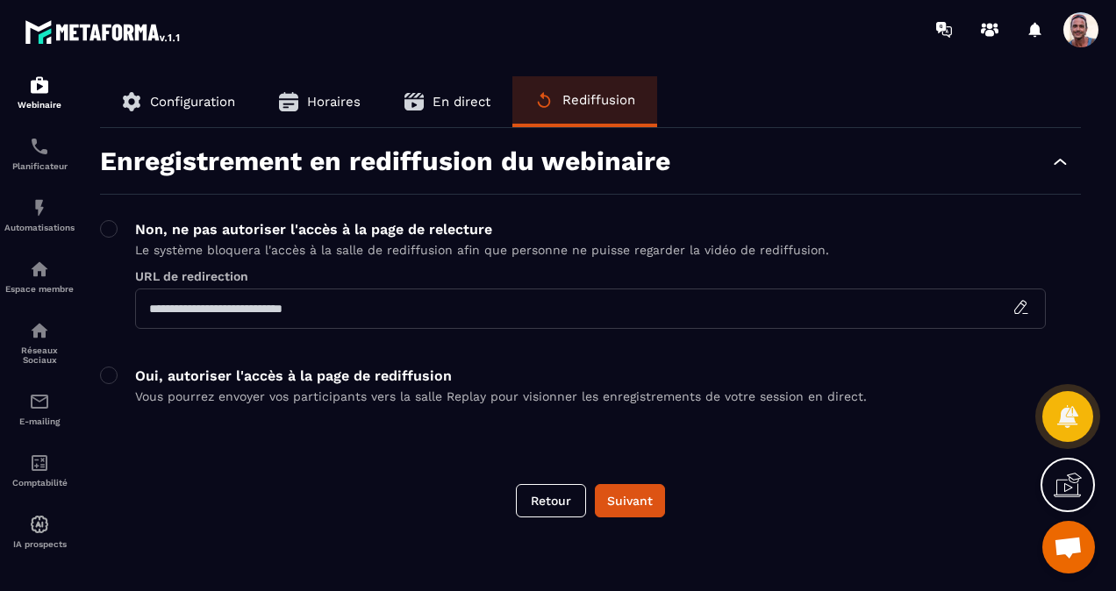
scroll to position [0, 0]
click at [621, 498] on button "Suivant" at bounding box center [630, 500] width 70 height 33
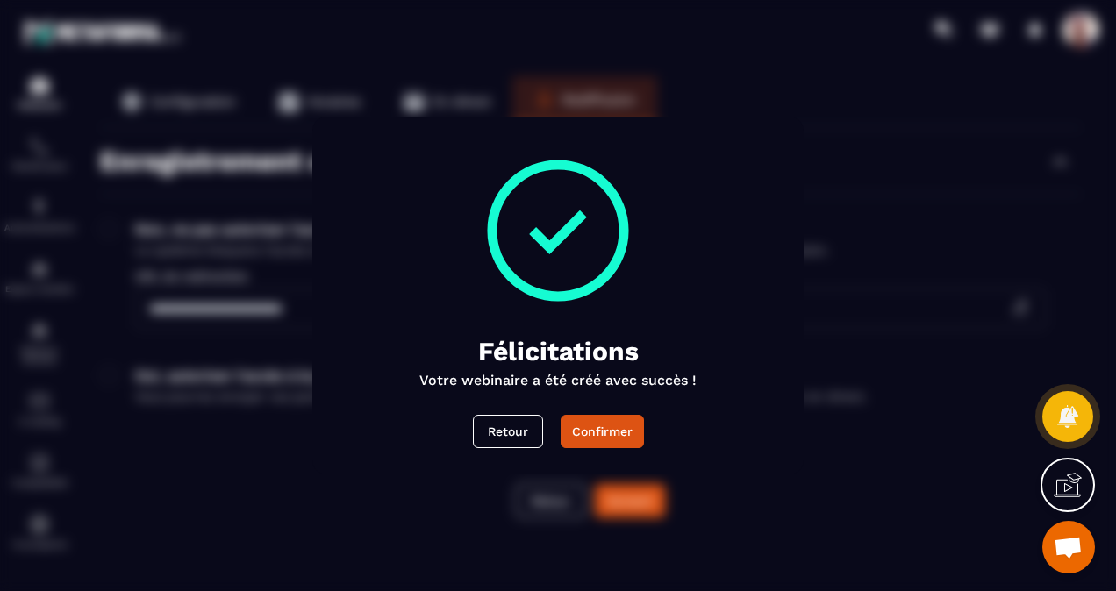
click at [592, 435] on div "Confirmer" at bounding box center [602, 432] width 61 height 18
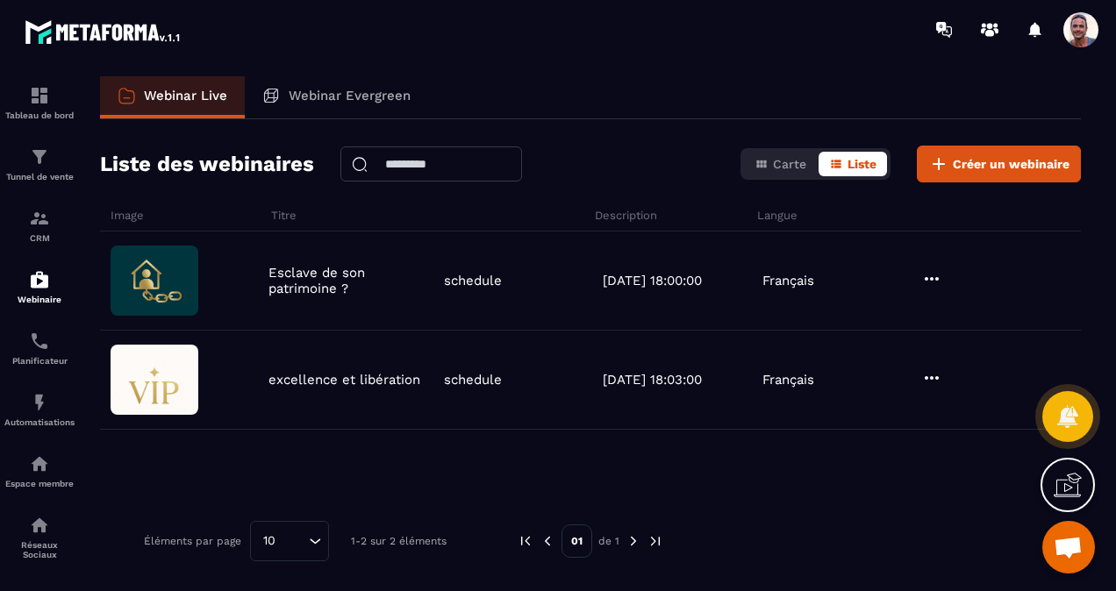
click at [928, 379] on icon at bounding box center [931, 377] width 21 height 21
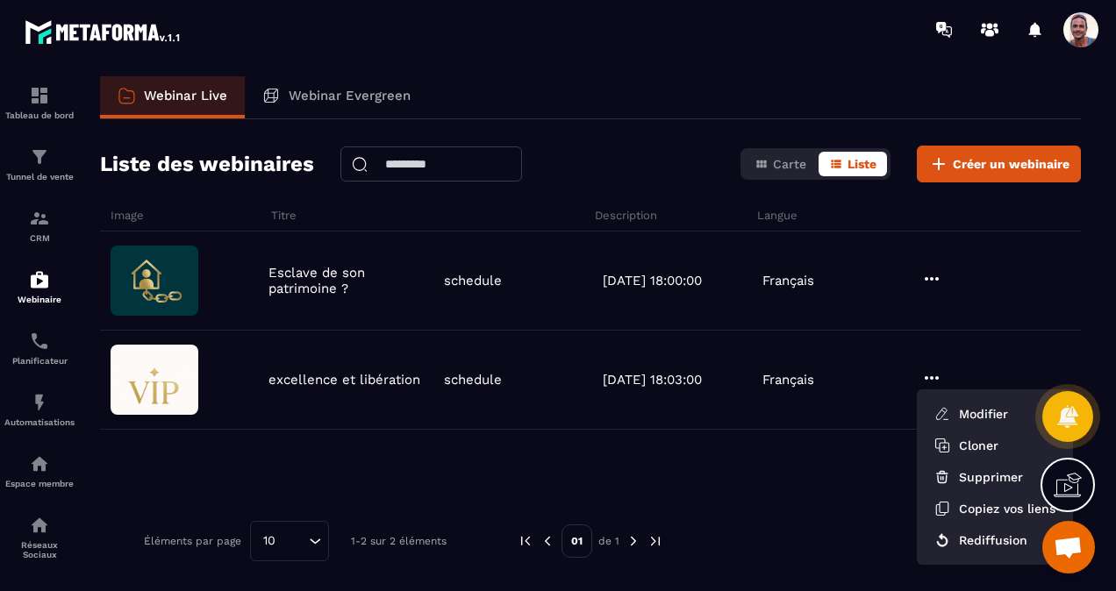
click at [970, 410] on button "Modifier" at bounding box center [995, 414] width 142 height 32
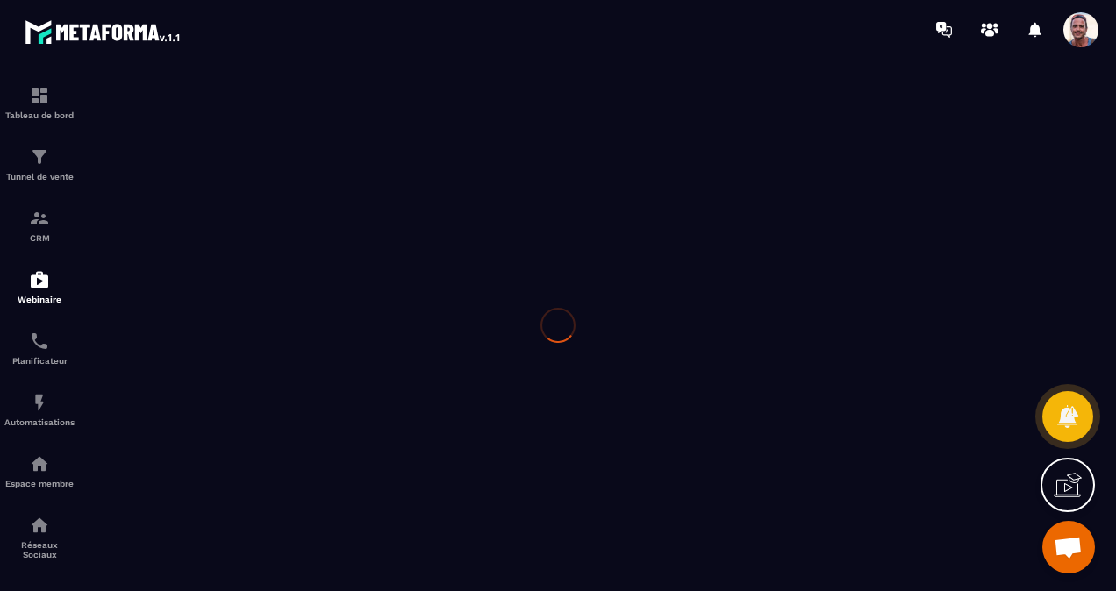
type input "**********"
type textarea "**********"
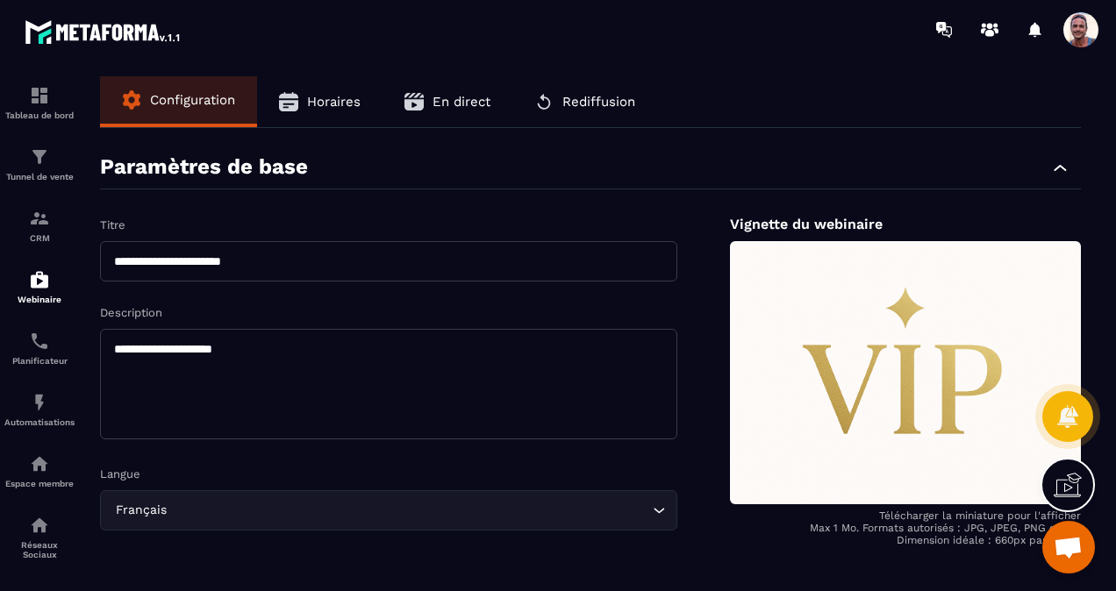
click at [326, 95] on button "Horaires" at bounding box center [319, 101] width 125 height 51
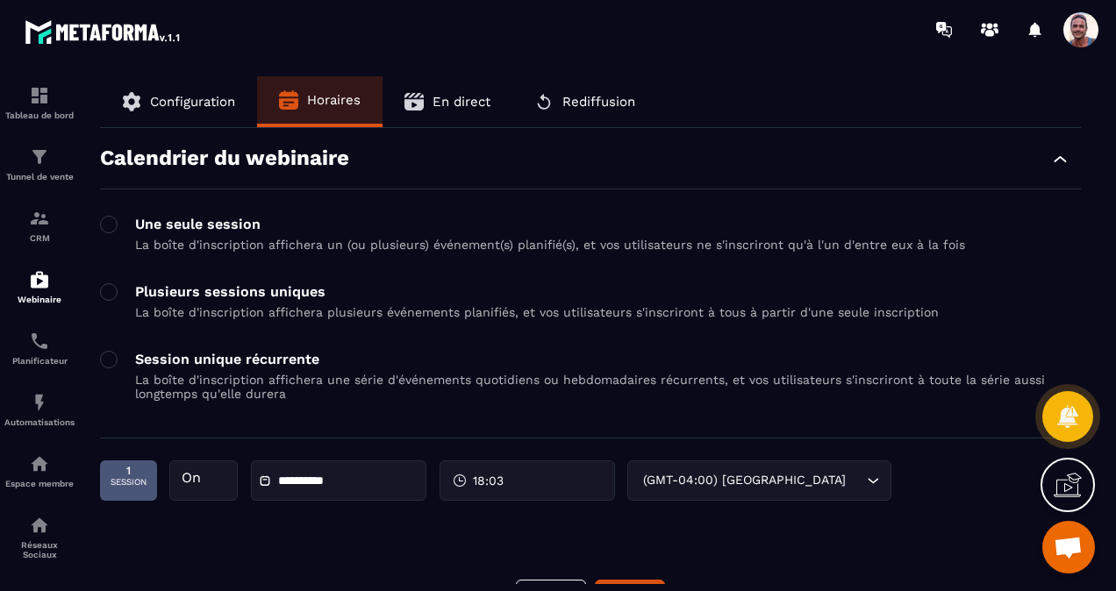
click at [195, 477] on div "On" at bounding box center [203, 480] width 68 height 40
click at [863, 477] on div "**********" at bounding box center [495, 480] width 791 height 40
click at [878, 479] on div "**********" at bounding box center [495, 480] width 791 height 40
click at [439, 97] on span "En direct" at bounding box center [461, 102] width 58 height 16
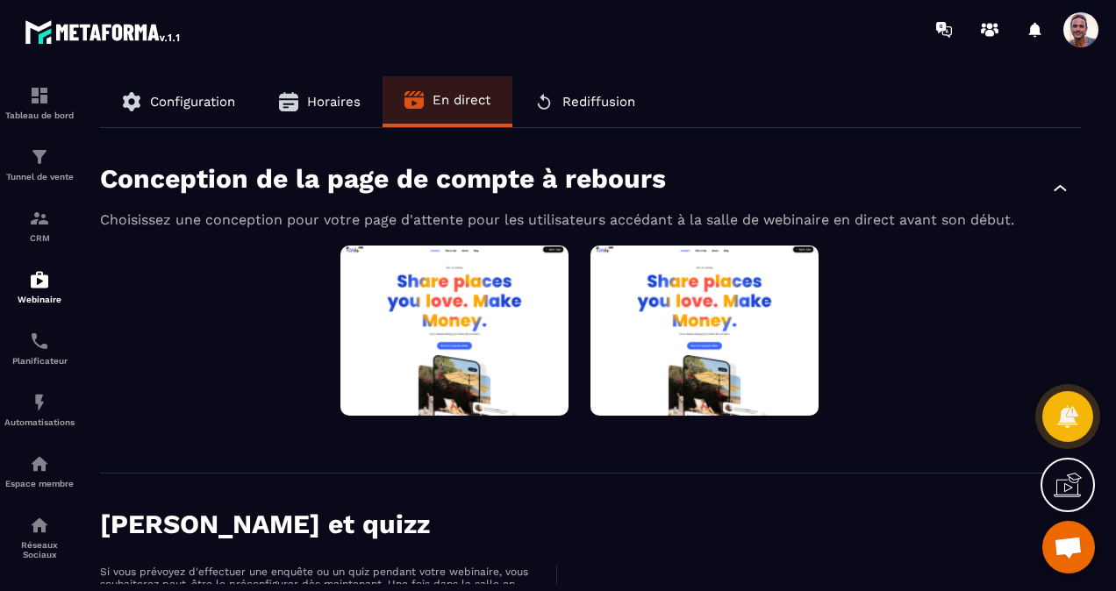
click at [612, 101] on span "Rediffusion" at bounding box center [598, 102] width 73 height 16
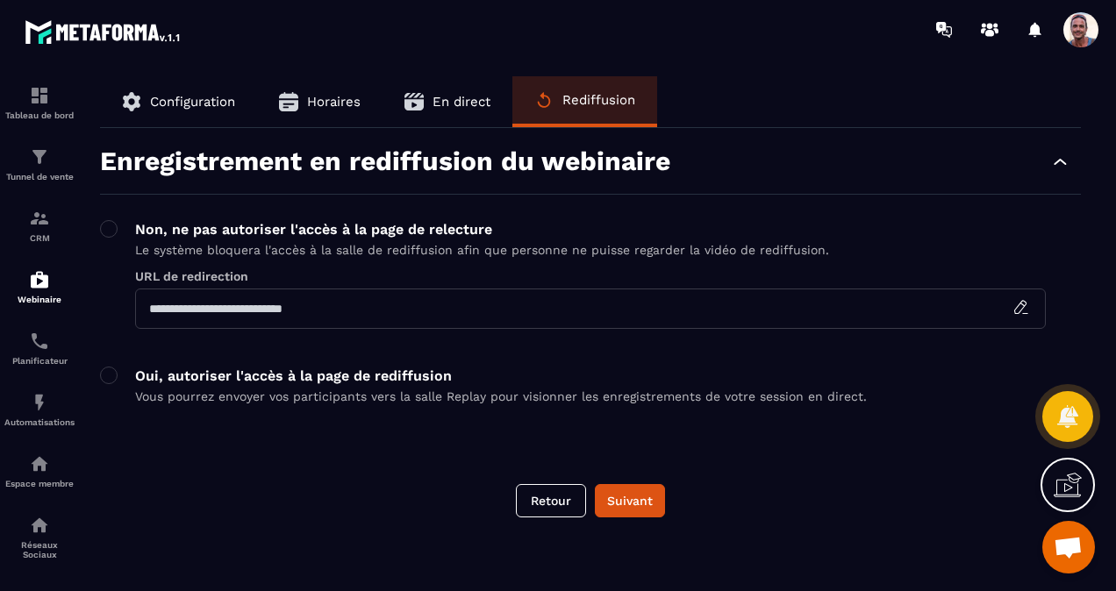
click at [160, 111] on button "Configuration" at bounding box center [178, 101] width 157 height 51
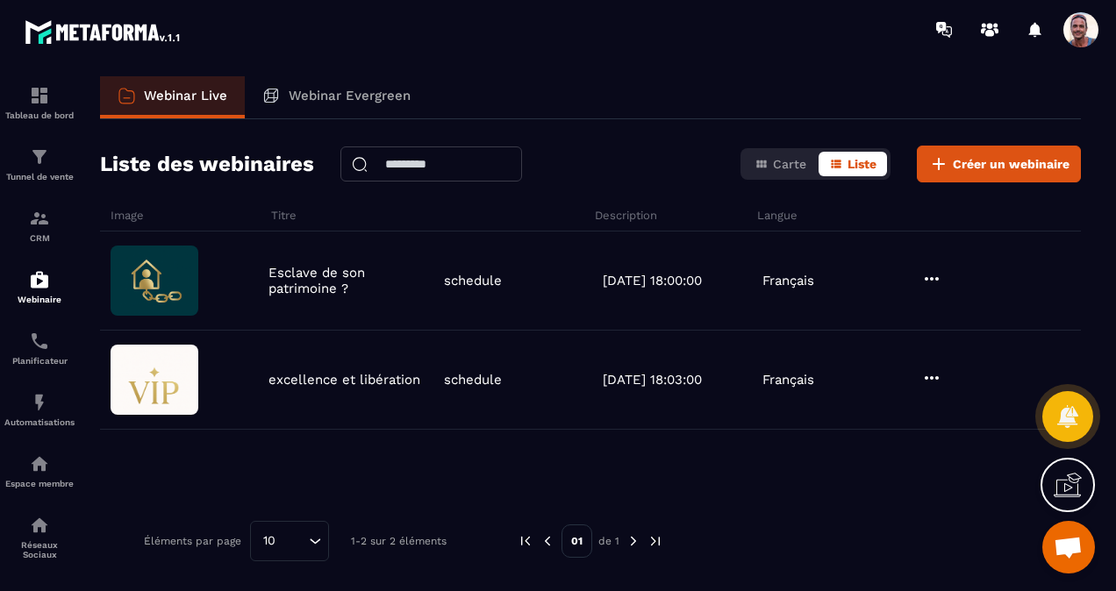
click at [926, 379] on icon at bounding box center [931, 377] width 21 height 21
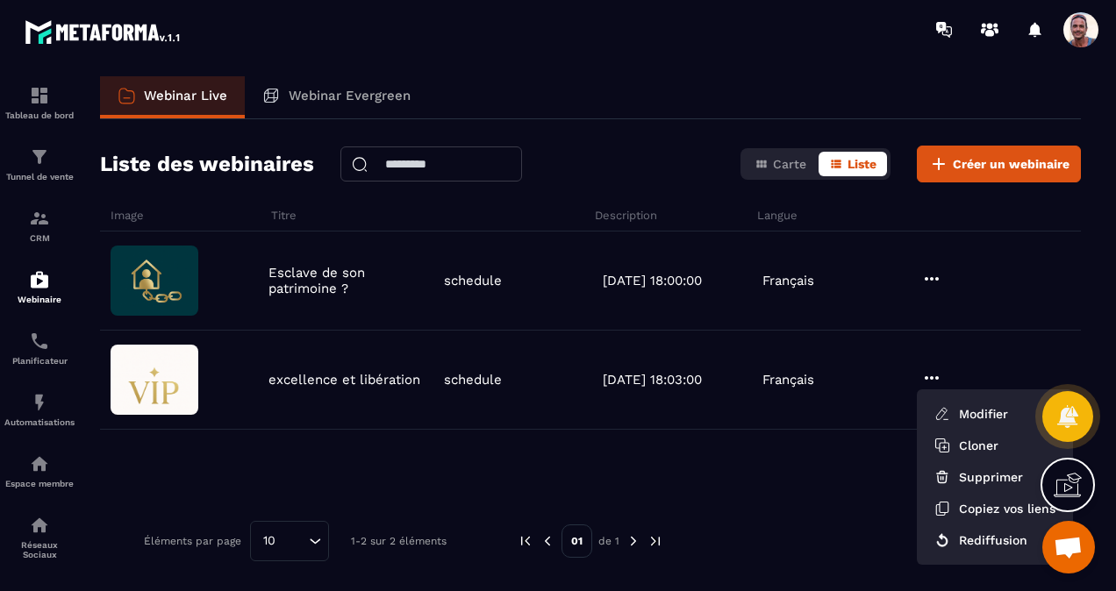
click at [968, 471] on button "Supprimer" at bounding box center [995, 477] width 142 height 32
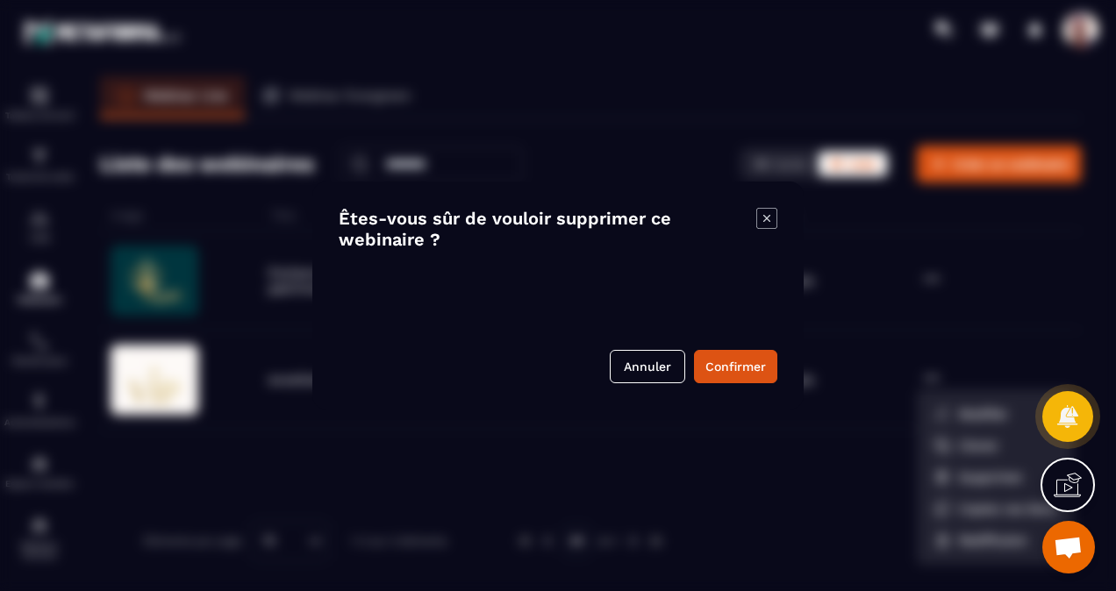
click at [757, 364] on button "Confirmer" at bounding box center [735, 366] width 83 height 33
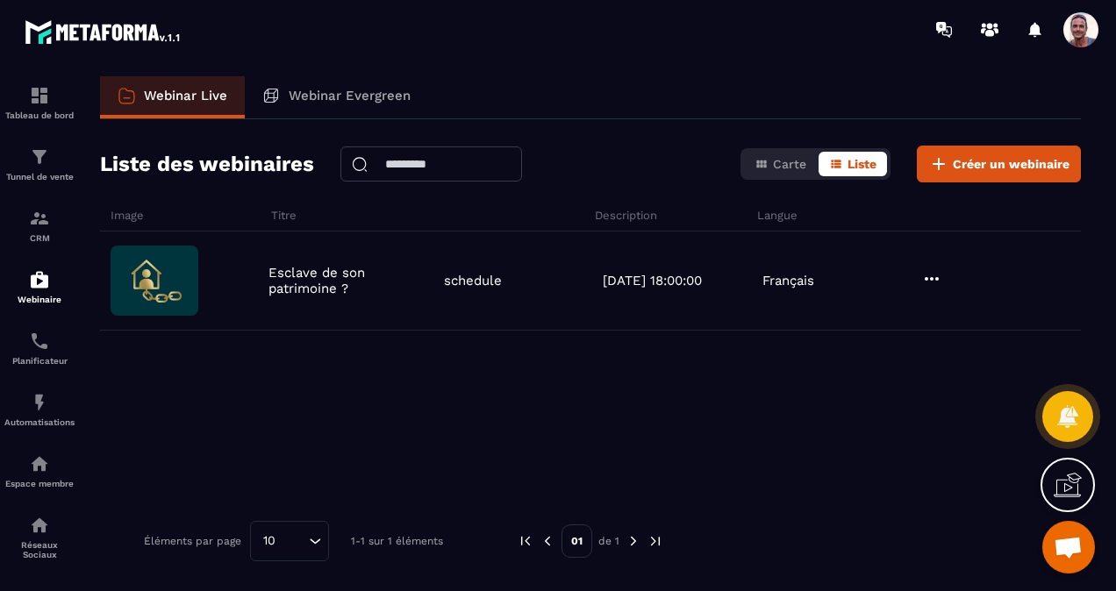
click at [475, 277] on p "schedule" at bounding box center [473, 281] width 58 height 16
click at [0, 0] on img at bounding box center [0, 0] width 0 height 0
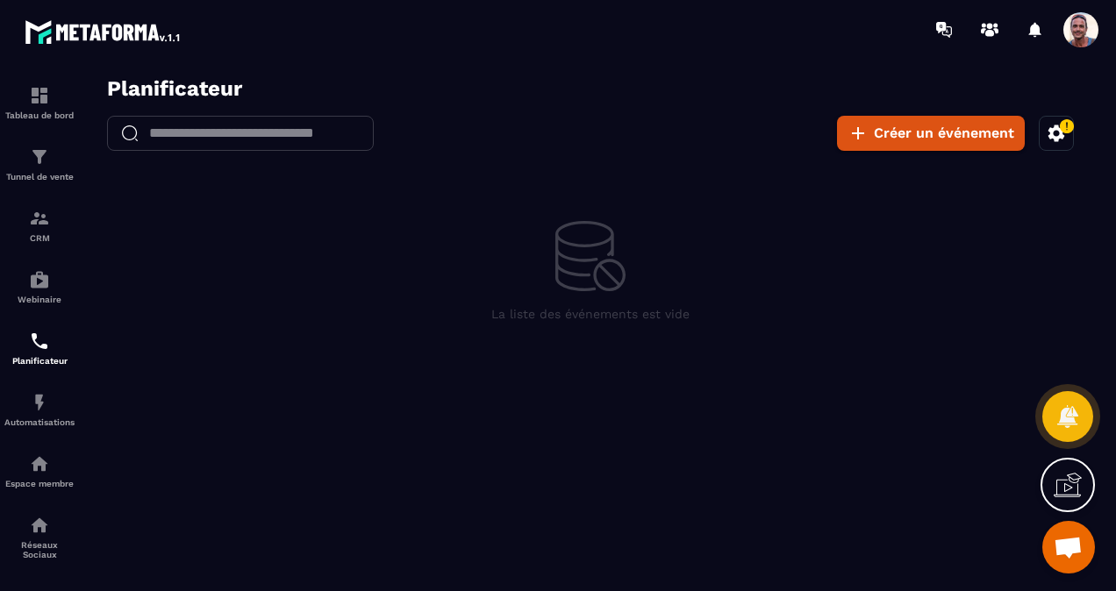
click at [0, 0] on img at bounding box center [0, 0] width 0 height 0
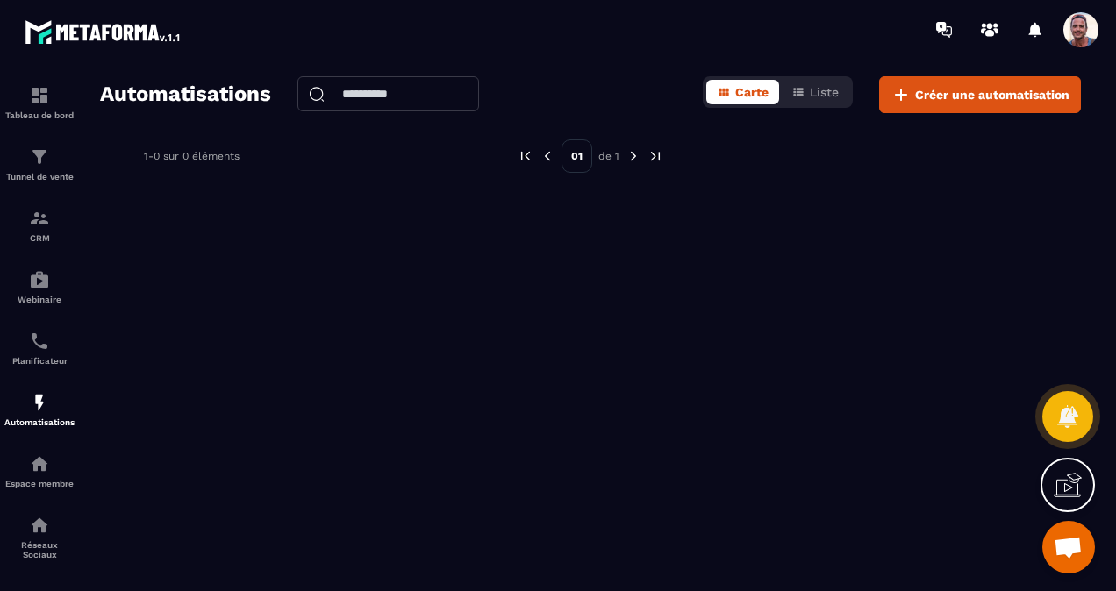
click at [0, 0] on img at bounding box center [0, 0] width 0 height 0
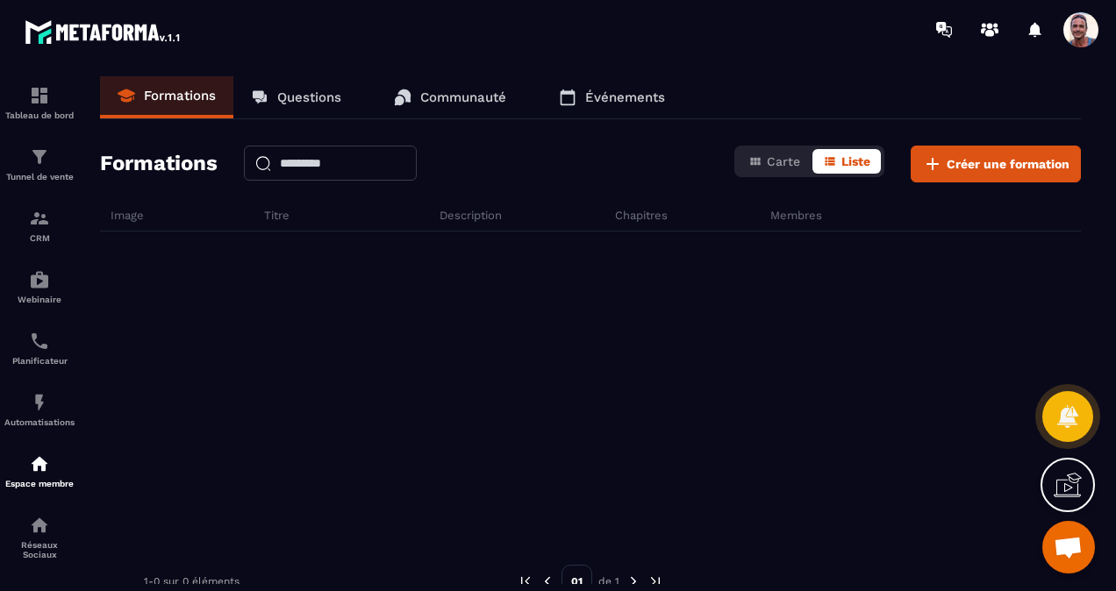
click at [1052, 163] on span "Créer une formation" at bounding box center [1007, 164] width 123 height 18
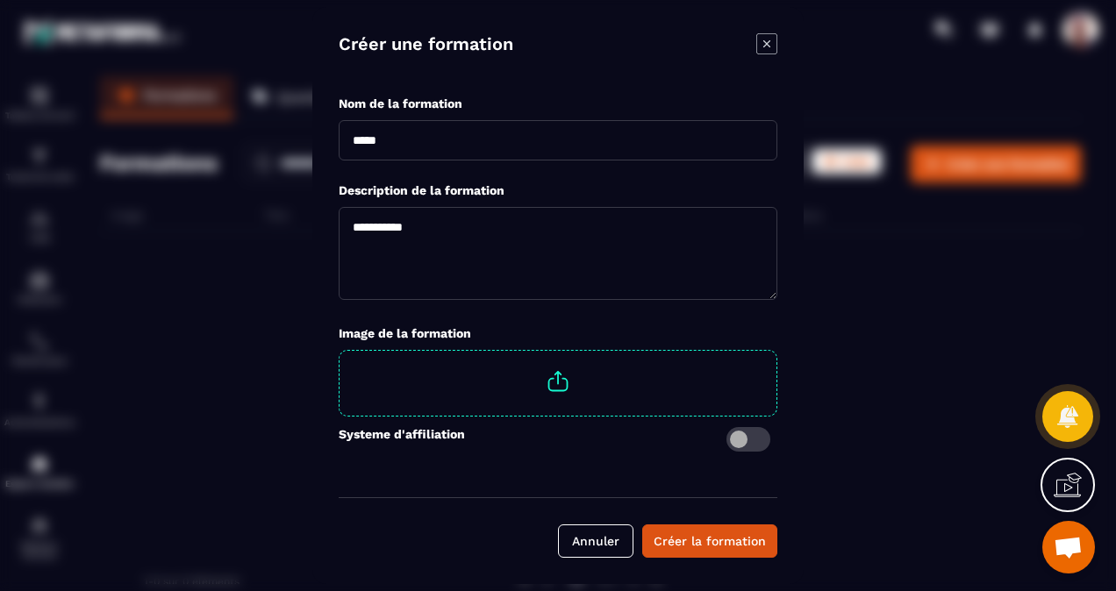
click at [523, 90] on div "Nom de la formation" at bounding box center [558, 127] width 439 height 87
click at [453, 111] on label "Nom de la formation" at bounding box center [401, 103] width 124 height 14
click at [407, 138] on input "Modal window" at bounding box center [558, 140] width 439 height 40
click at [774, 40] on icon "Modal window" at bounding box center [766, 43] width 21 height 21
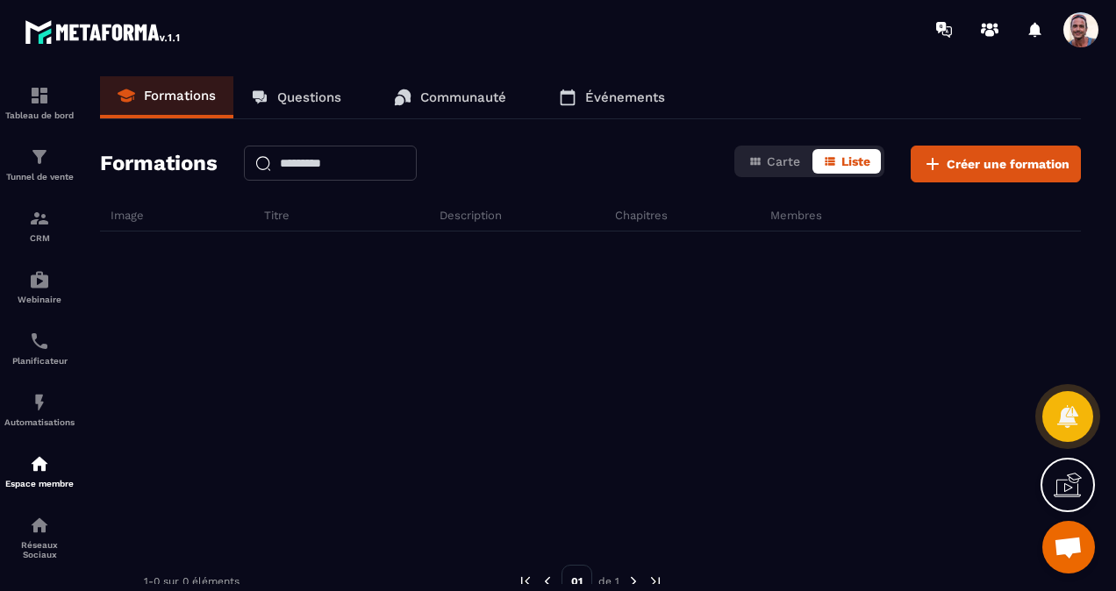
click at [23, 163] on div "Tunnel de vente" at bounding box center [39, 163] width 70 height 35
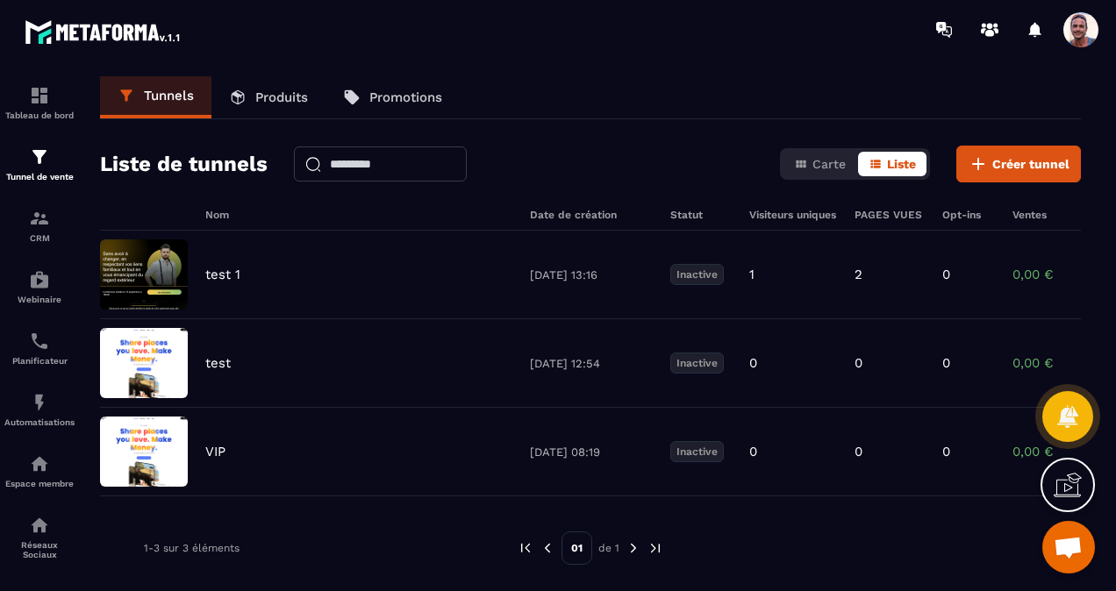
click at [170, 268] on img at bounding box center [144, 274] width 88 height 70
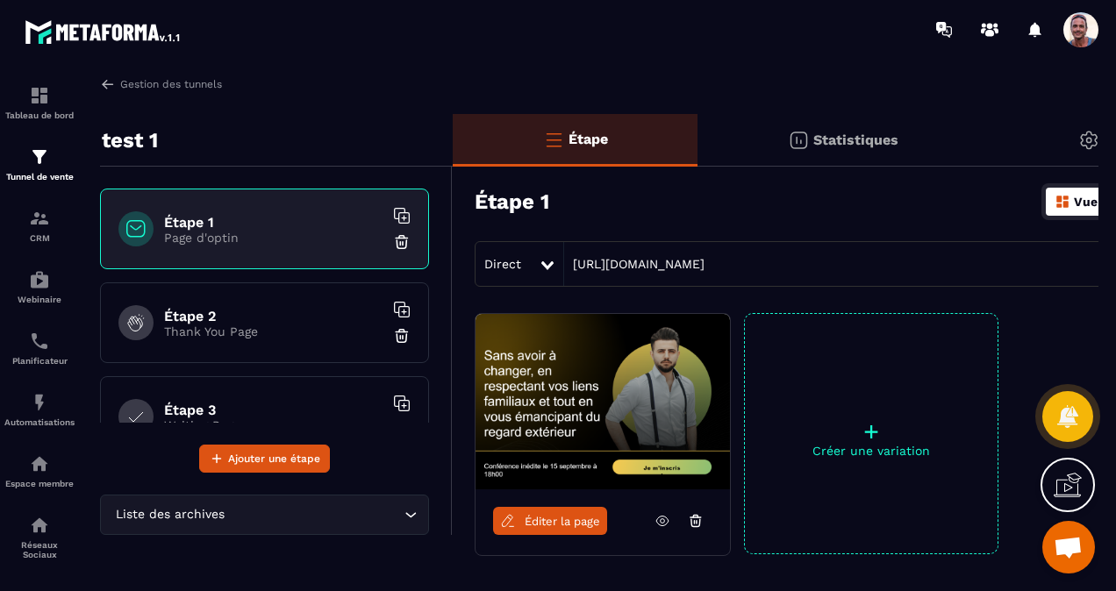
click at [553, 512] on link "Éditer la page" at bounding box center [550, 521] width 114 height 28
